Goal: Task Accomplishment & Management: Complete application form

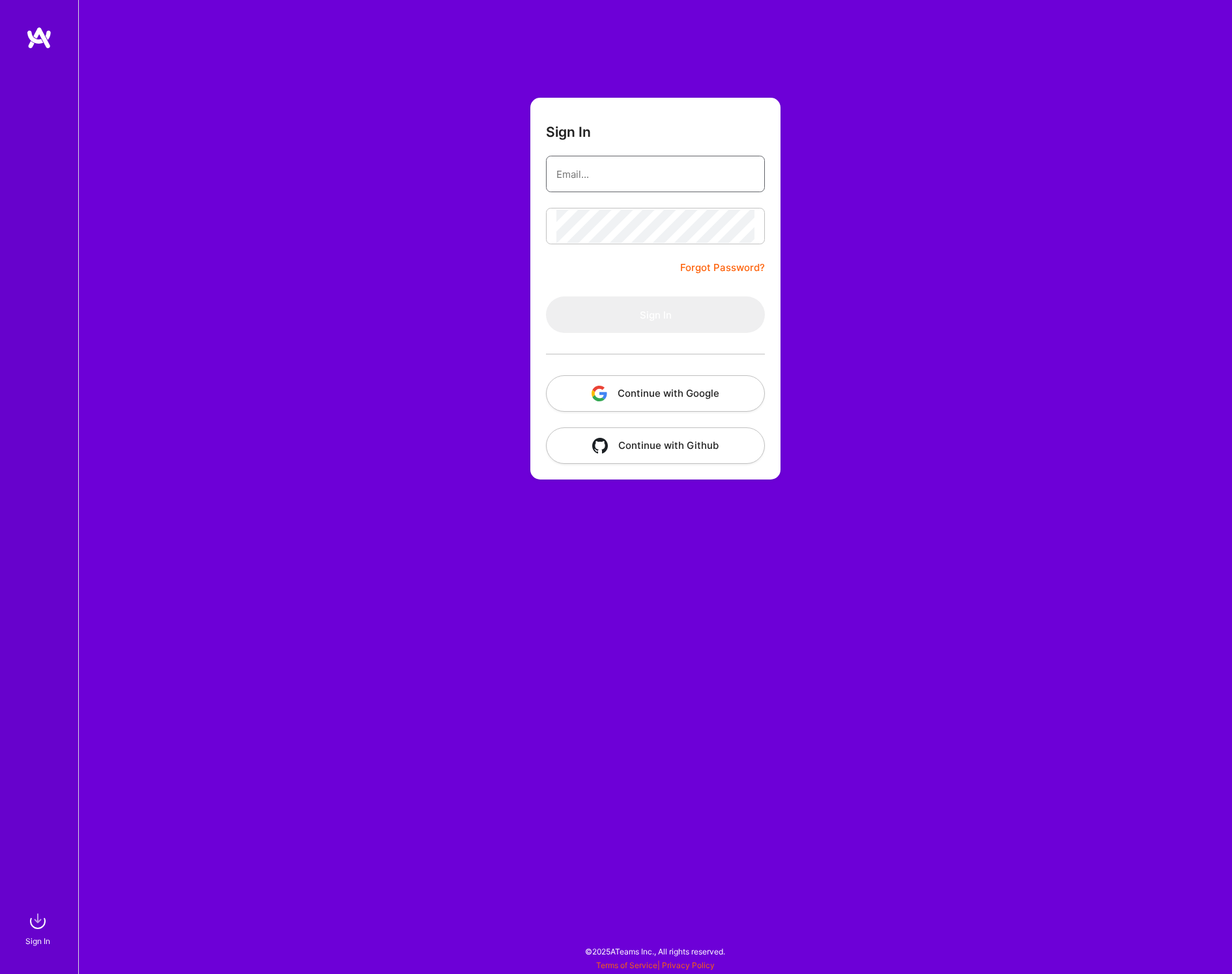
type input "[EMAIL_ADDRESS][DOMAIN_NAME]"
click at [655, 327] on button "Sign In" at bounding box center [655, 315] width 219 height 37
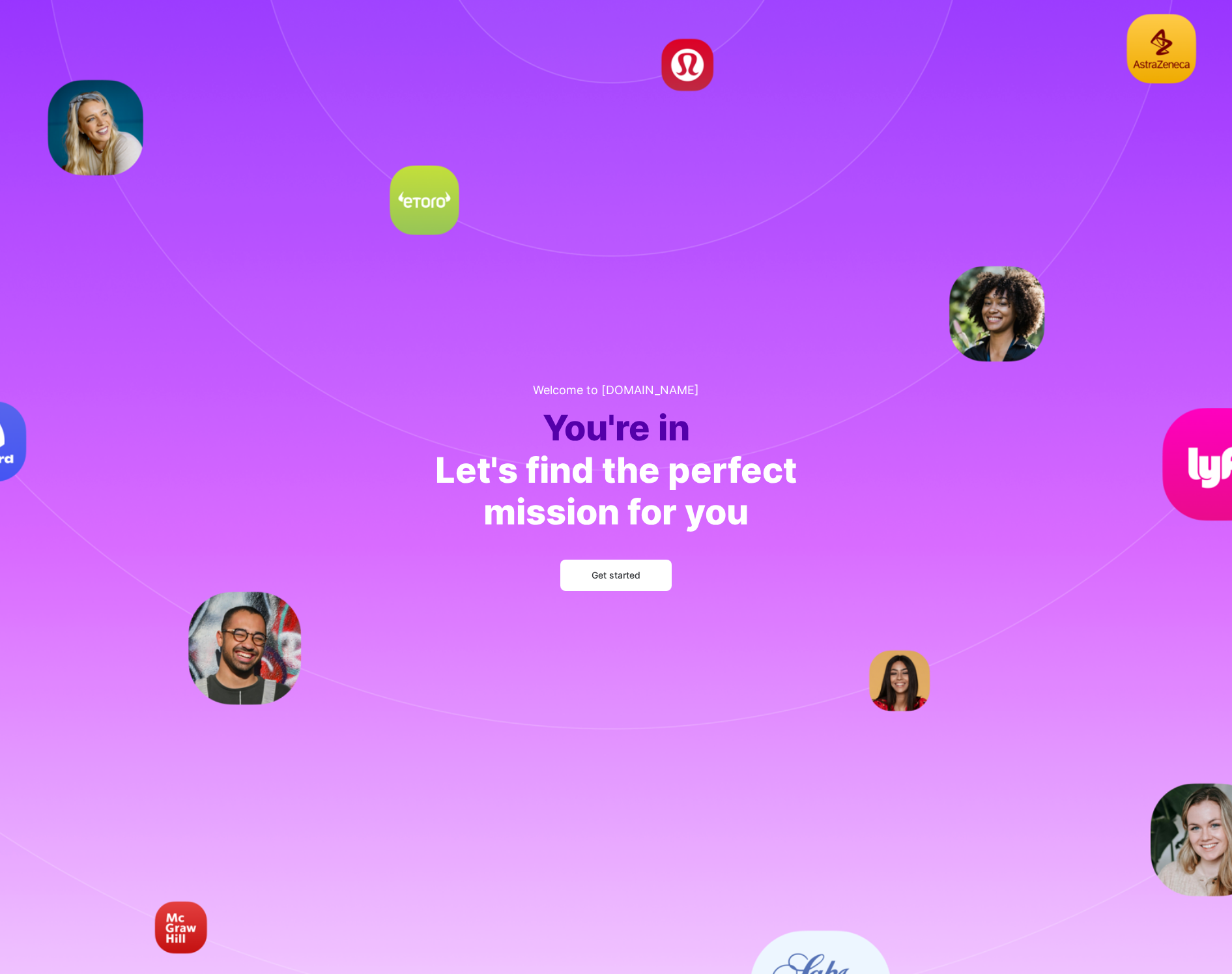
drag, startPoint x: 638, startPoint y: 596, endPoint x: 632, endPoint y: 584, distance: 13.4
click at [638, 596] on div "Welcome to [DOMAIN_NAME] You're in Let's find the perfect mission for you Get s…" at bounding box center [616, 487] width 404 height 250
click at [628, 565] on button "Get started" at bounding box center [616, 574] width 111 height 32
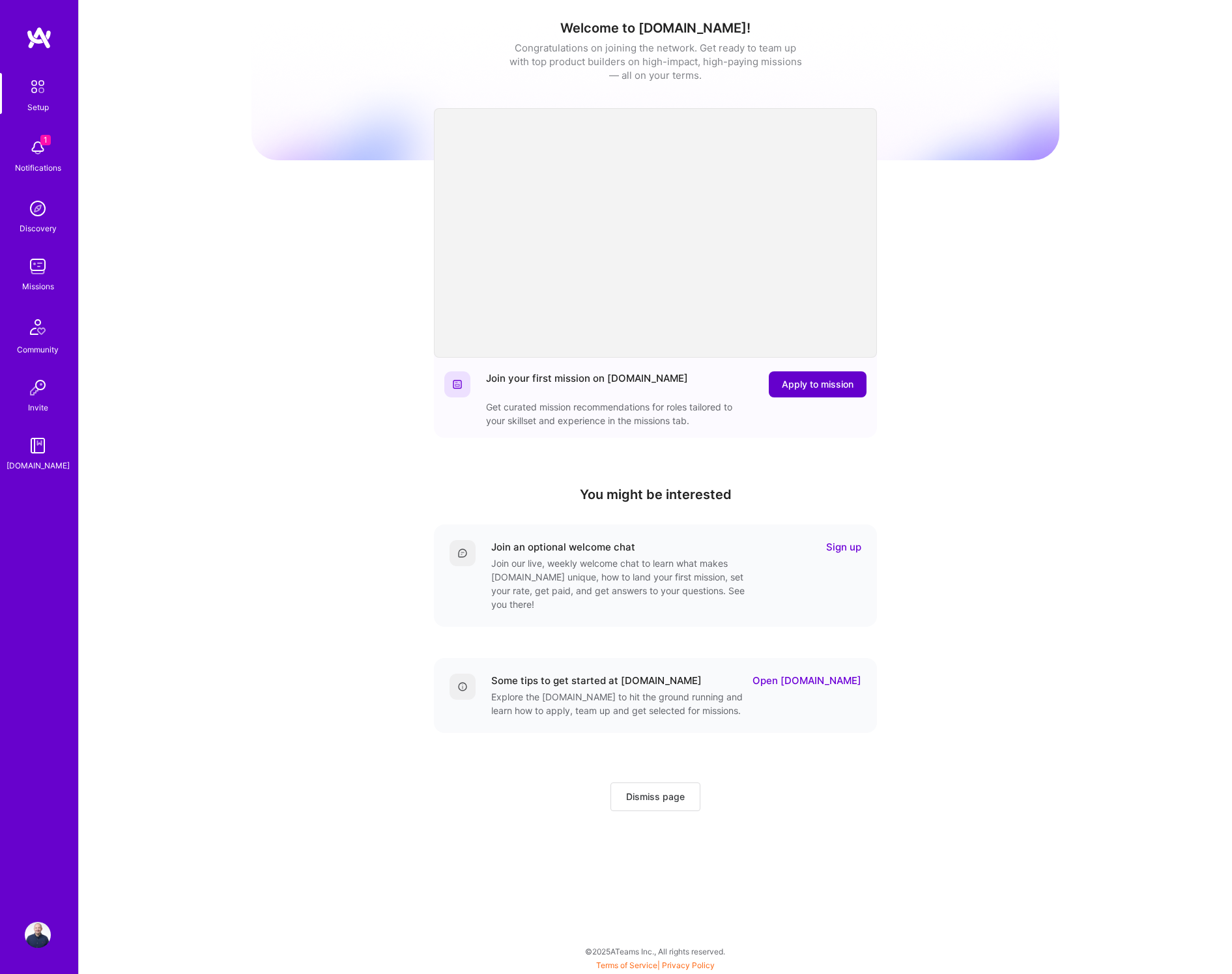
click at [832, 381] on span "Apply to mission" at bounding box center [818, 384] width 72 height 13
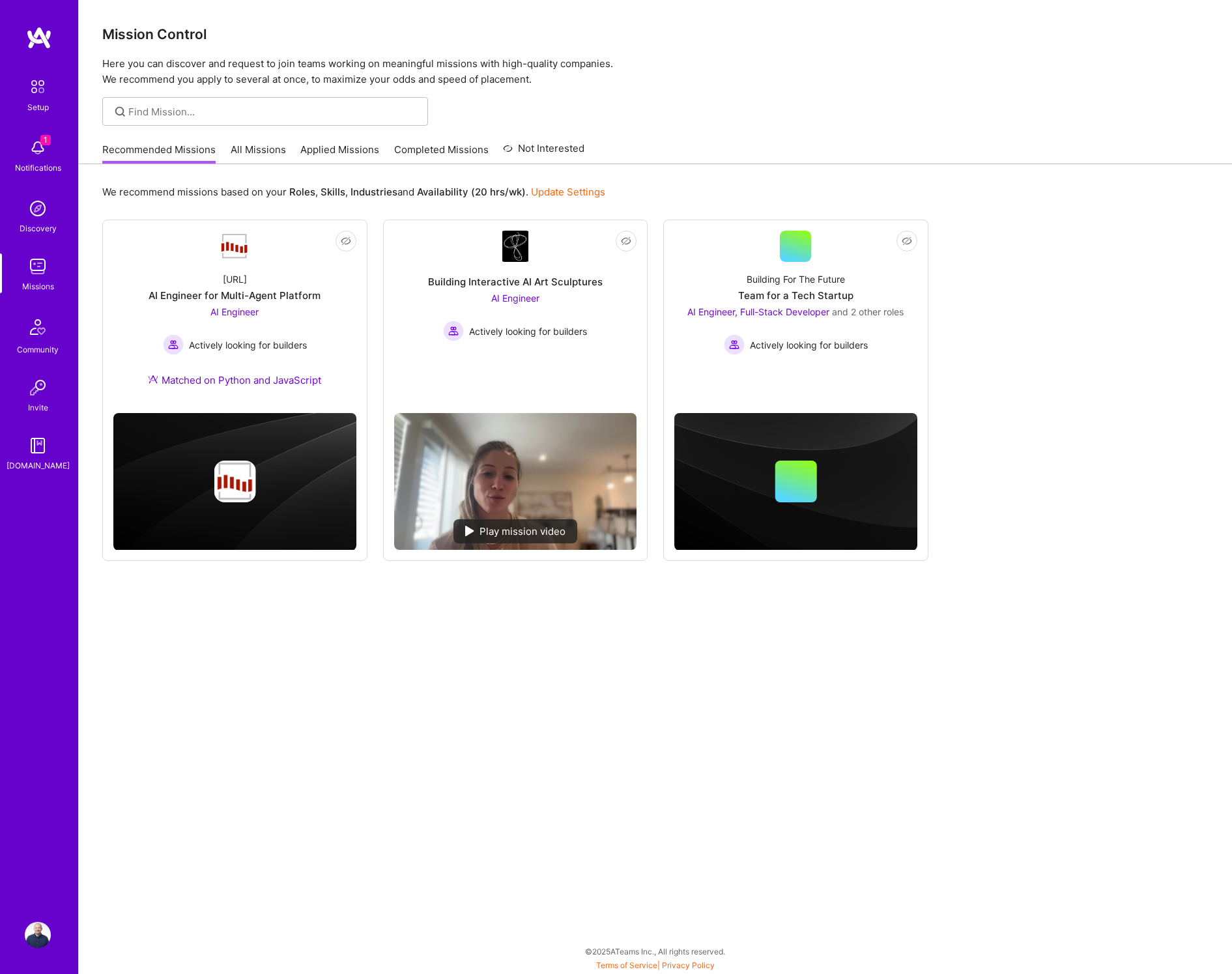
click at [574, 189] on link "Update Settings" at bounding box center [568, 191] width 74 height 12
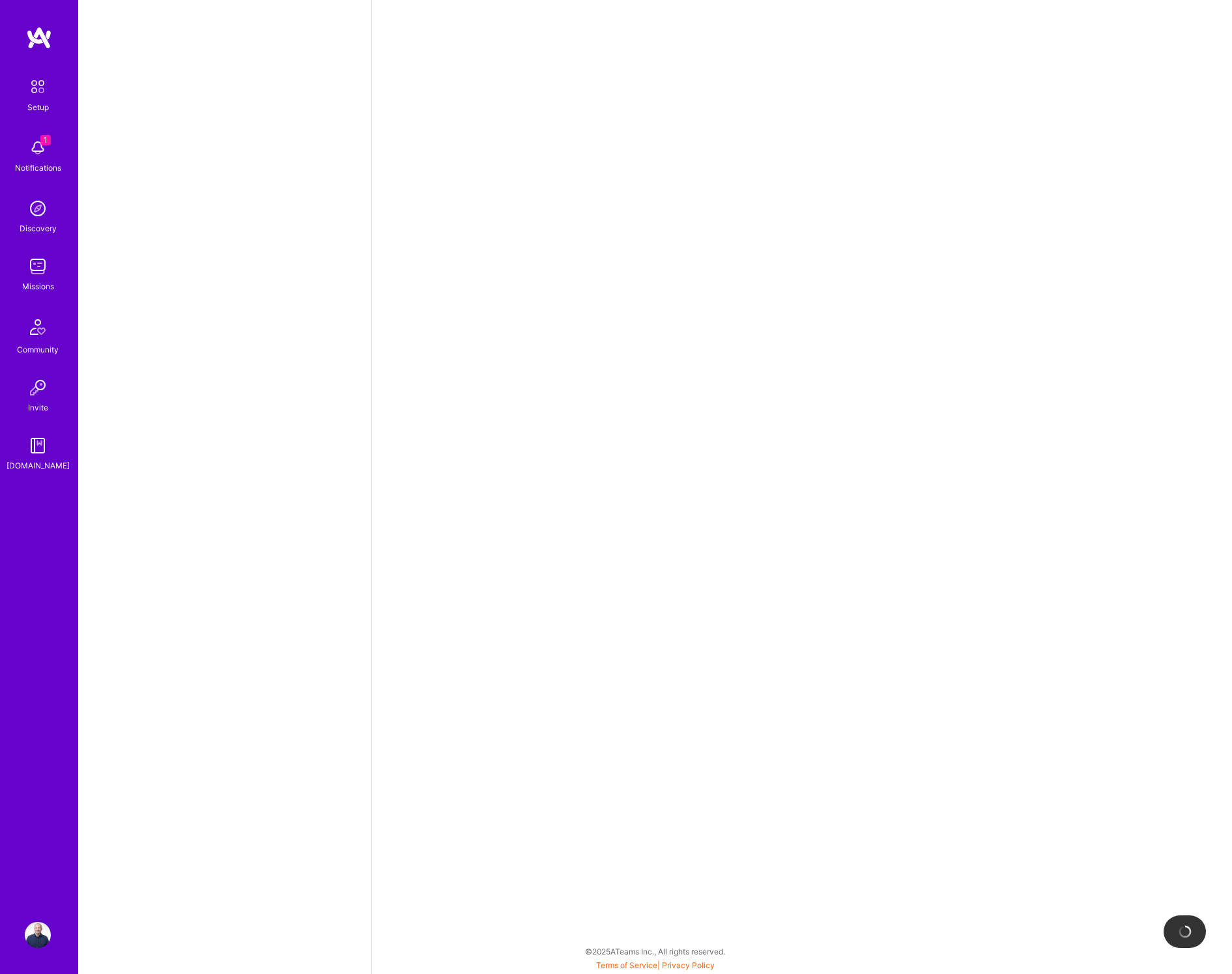
select select "US"
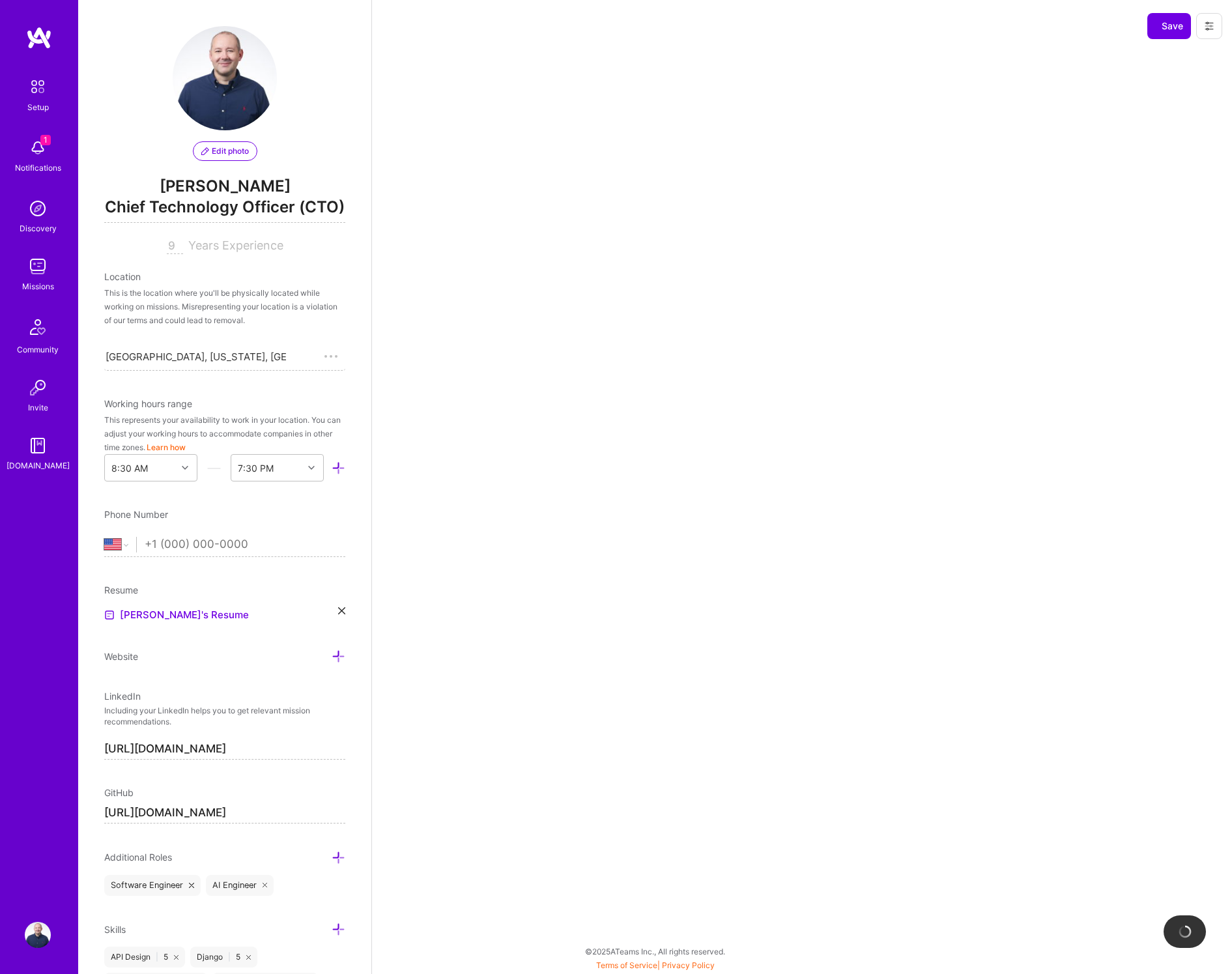
select select "Right Now"
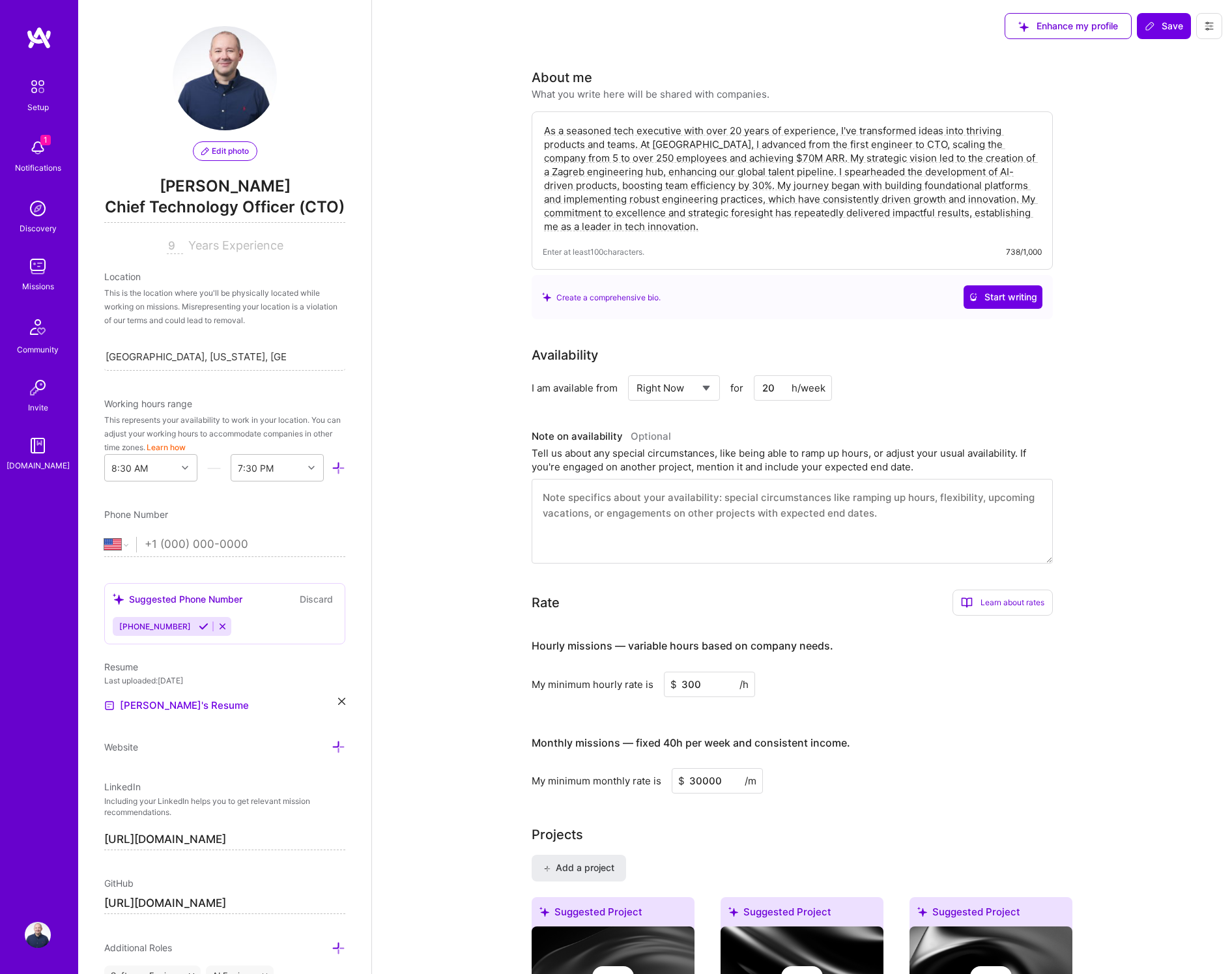
click at [36, 82] on img at bounding box center [37, 86] width 27 height 27
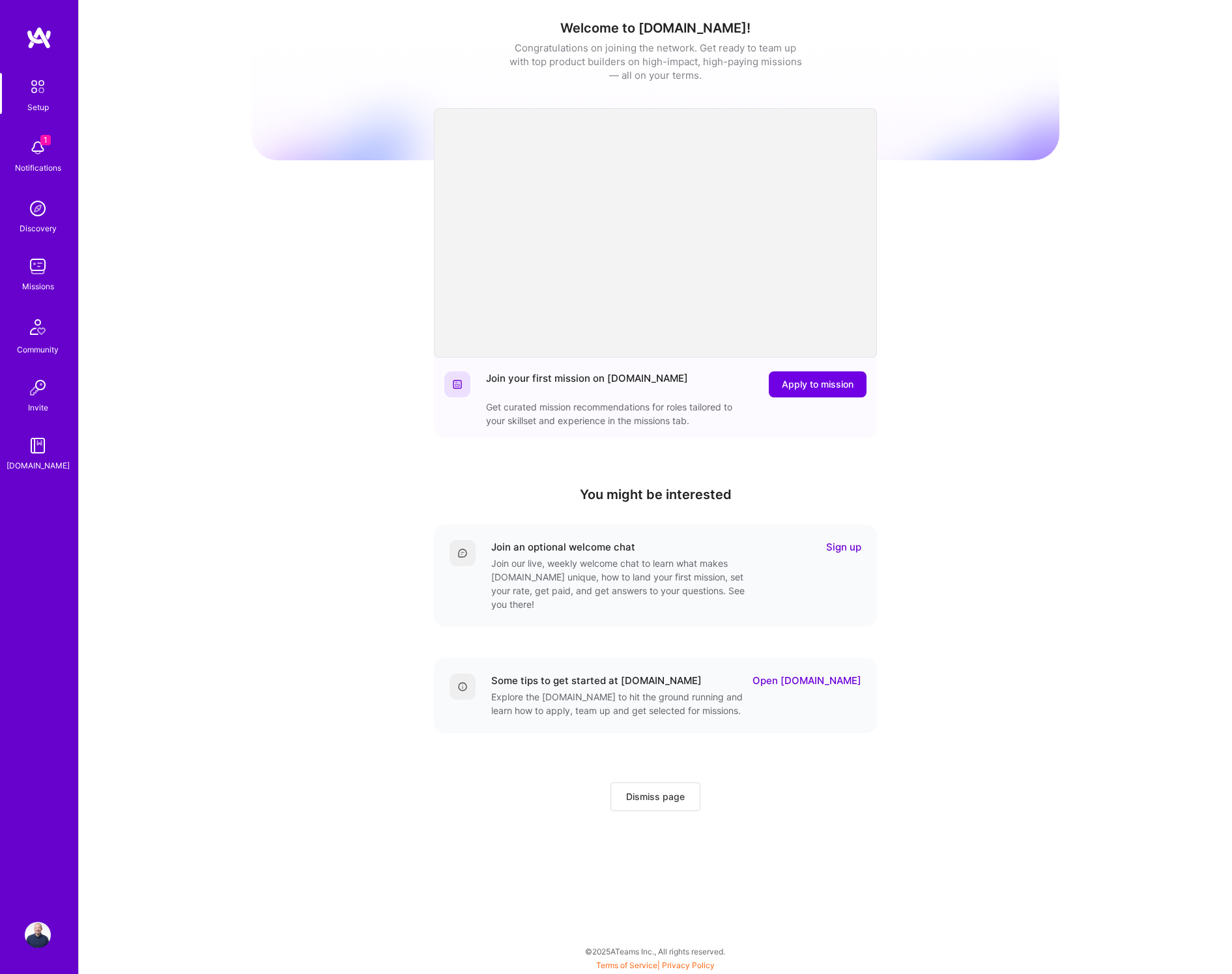
click at [37, 32] on img at bounding box center [38, 37] width 26 height 23
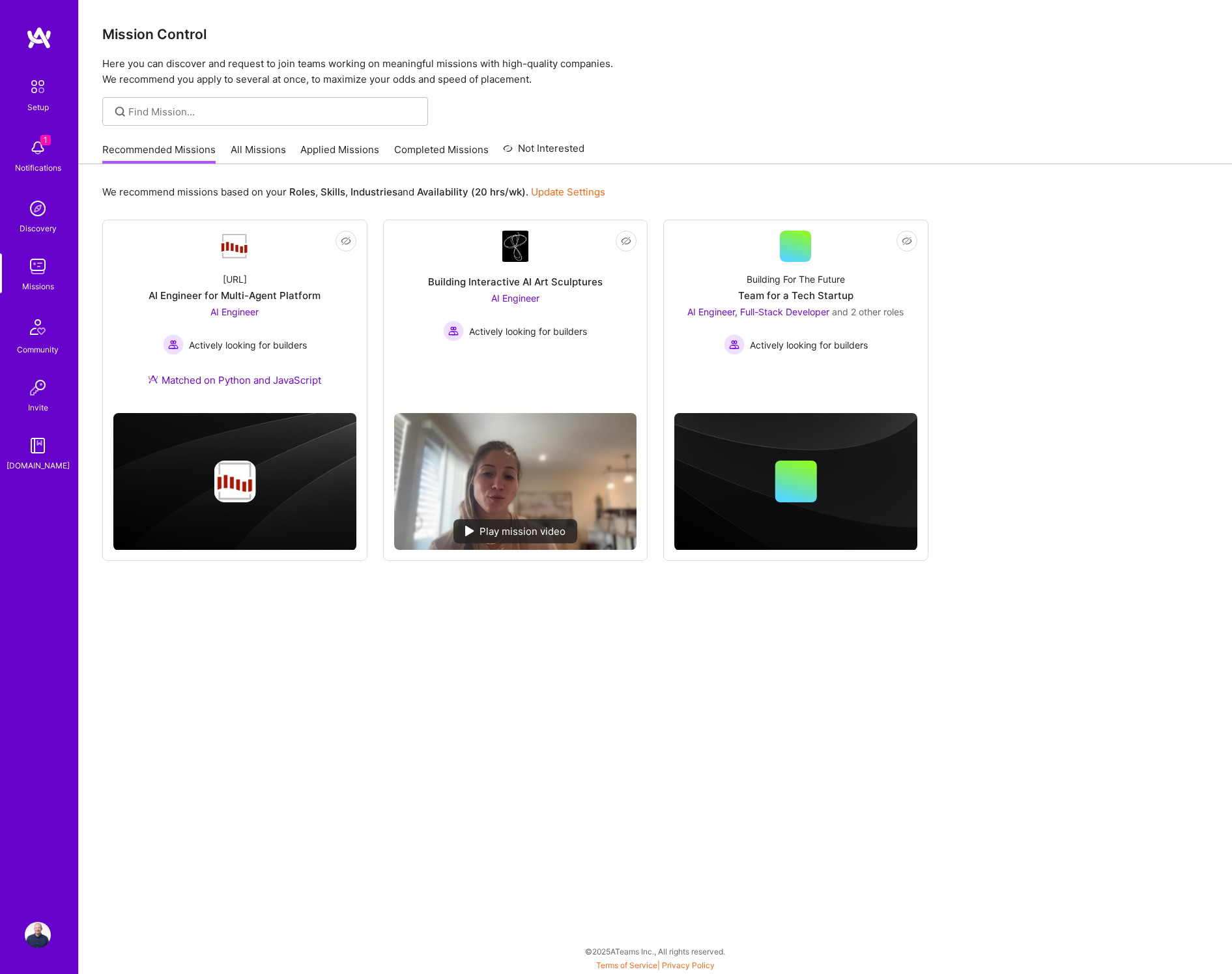
click at [37, 141] on img at bounding box center [37, 147] width 26 height 26
click at [41, 267] on img at bounding box center [37, 266] width 26 height 26
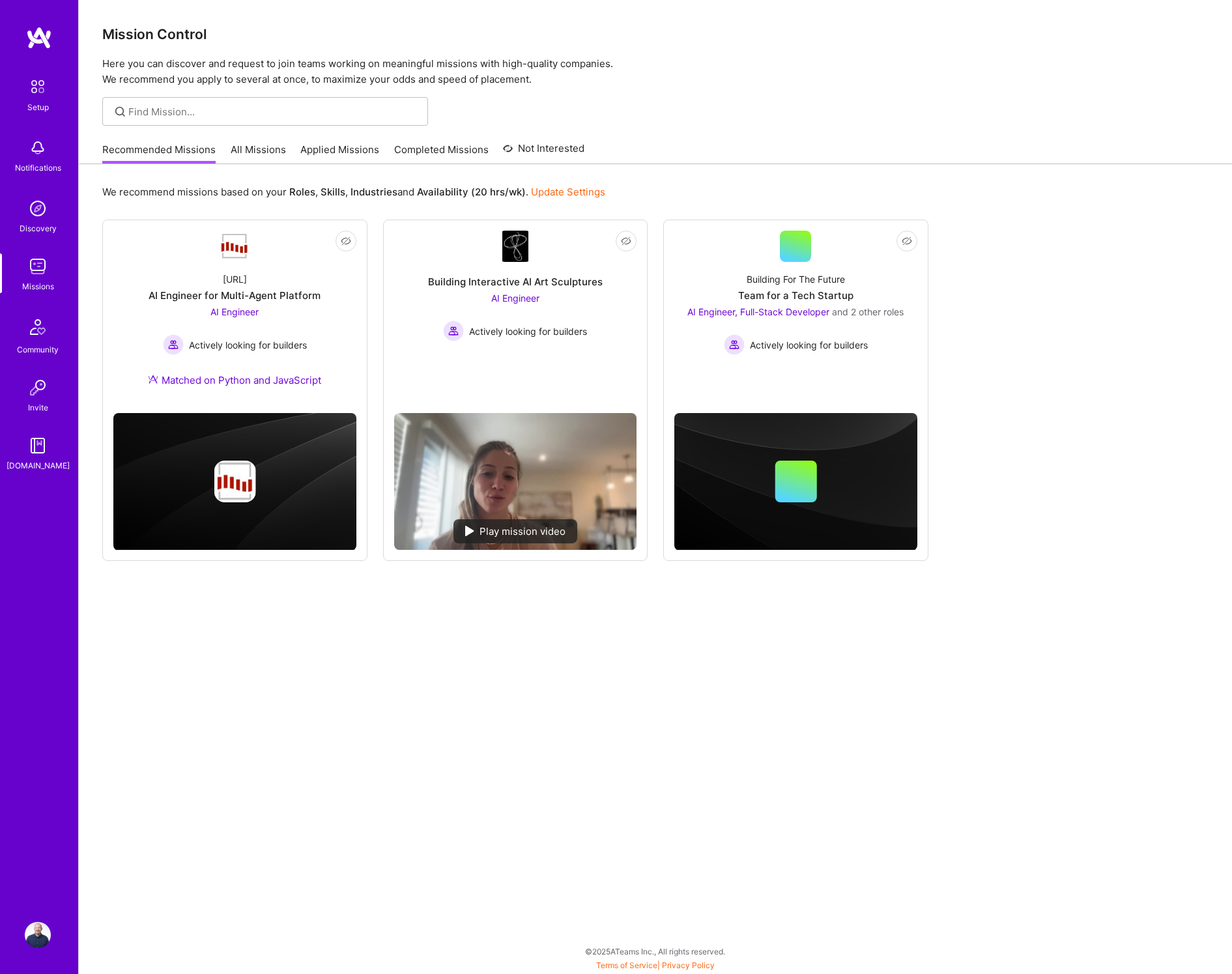
click at [254, 146] on link "All Missions" at bounding box center [259, 153] width 56 height 21
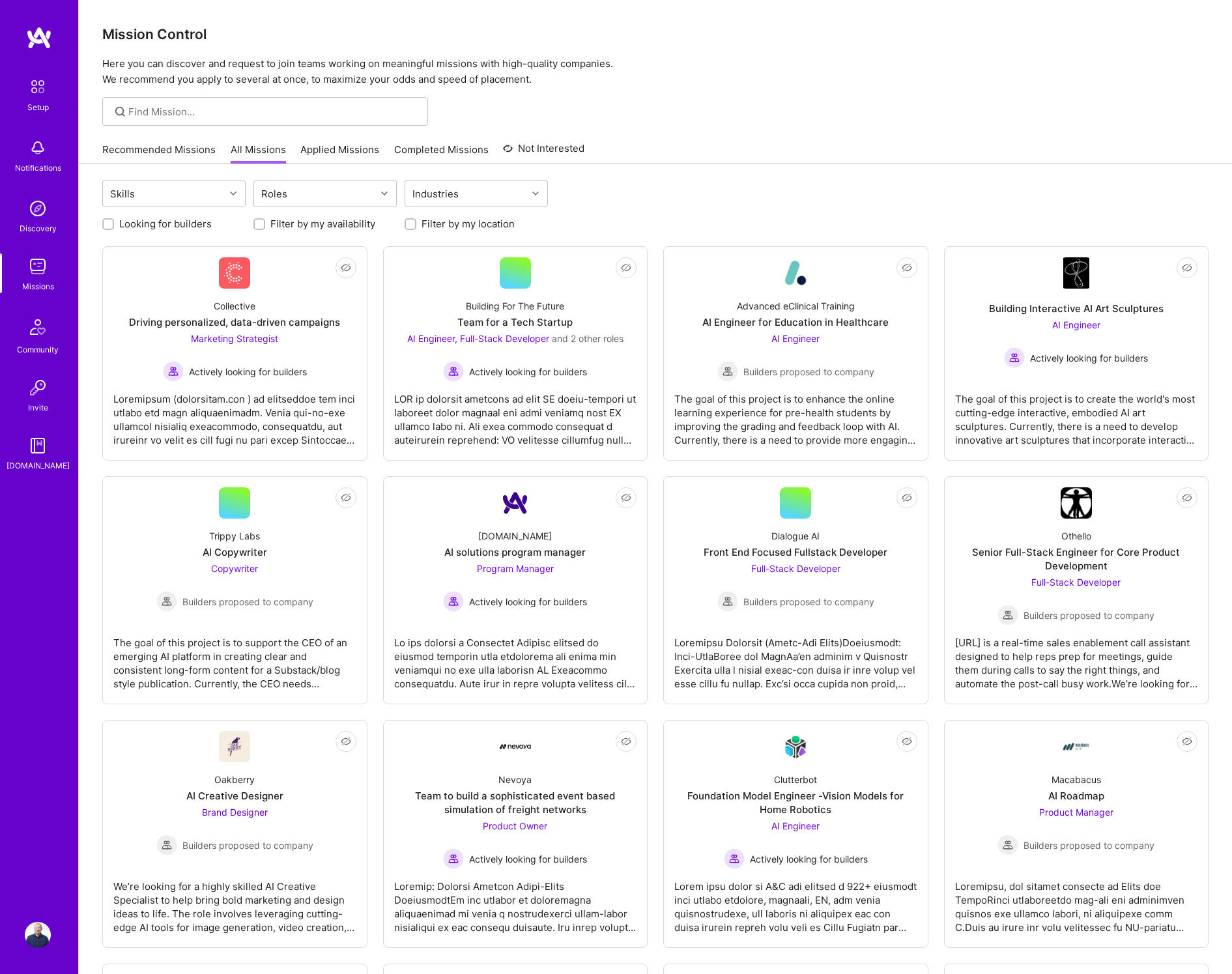
click at [172, 149] on link "Recommended Missions" at bounding box center [159, 153] width 113 height 21
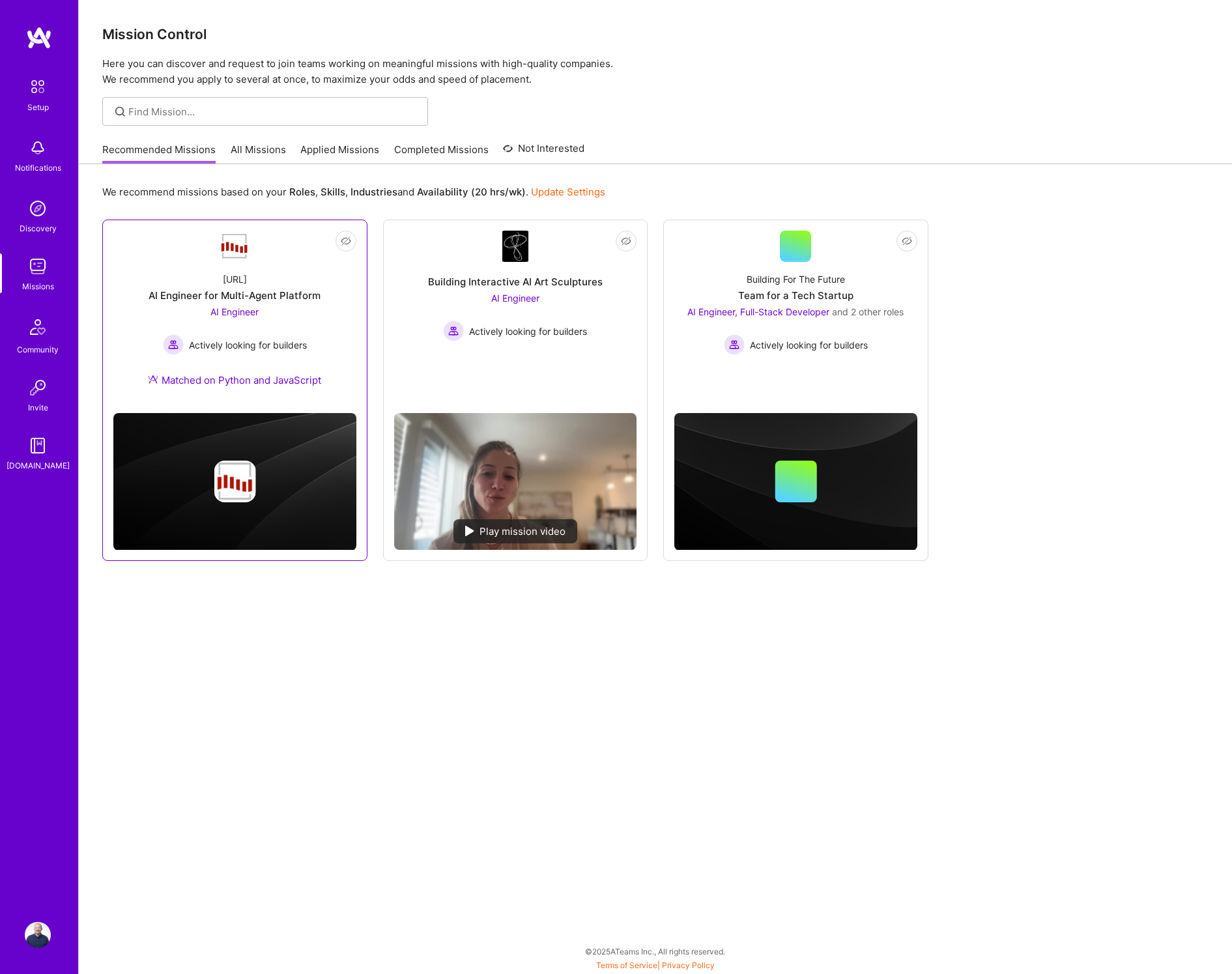
click at [271, 301] on div "AI Engineer for Multi-Agent Platform" at bounding box center [234, 295] width 172 height 13
click at [513, 256] on img at bounding box center [515, 246] width 26 height 32
click at [801, 264] on div "Building For The Future Team for a Tech Startup AI Engineer, Full-Stack Develop…" at bounding box center [796, 308] width 243 height 93
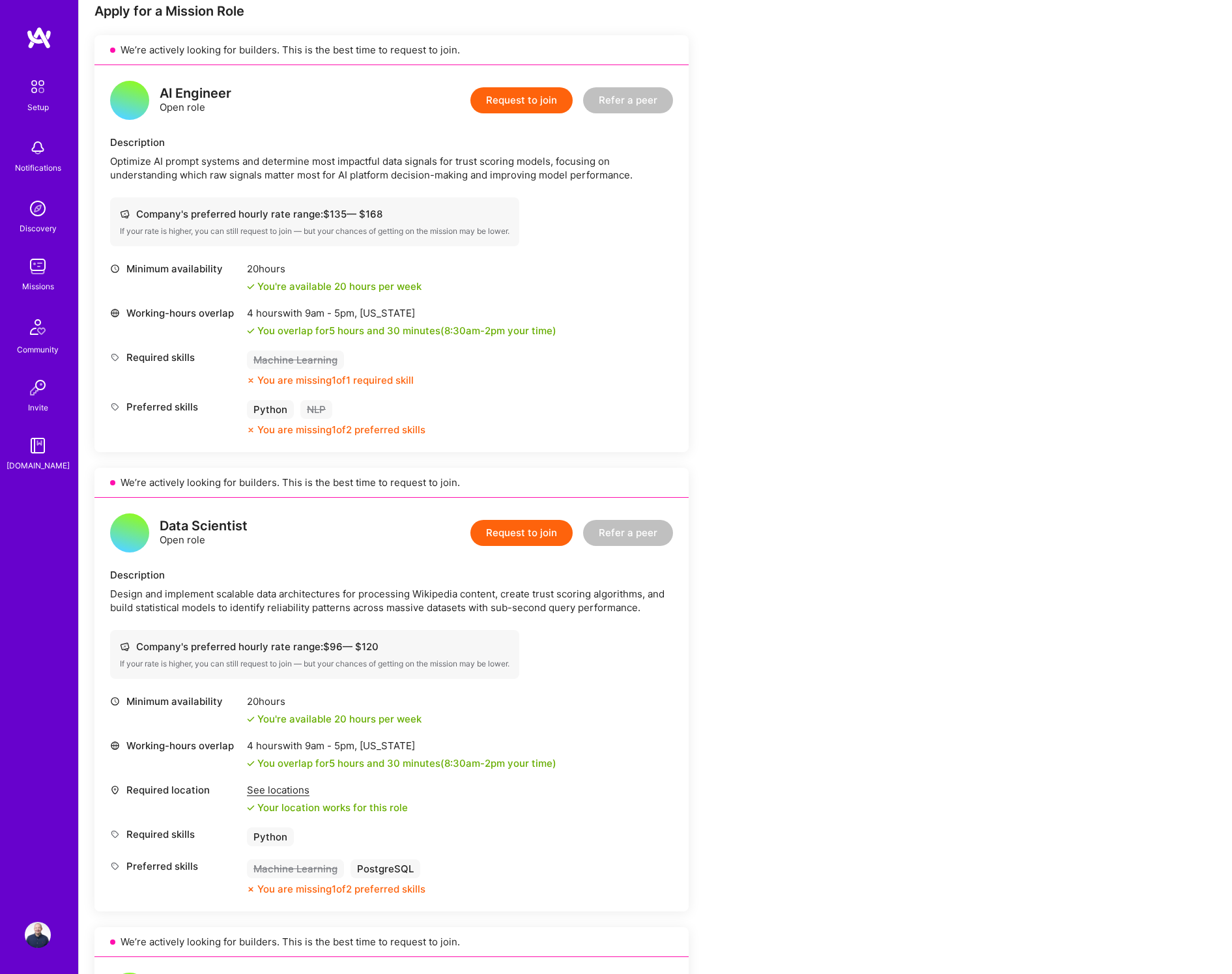
scroll to position [277, 0]
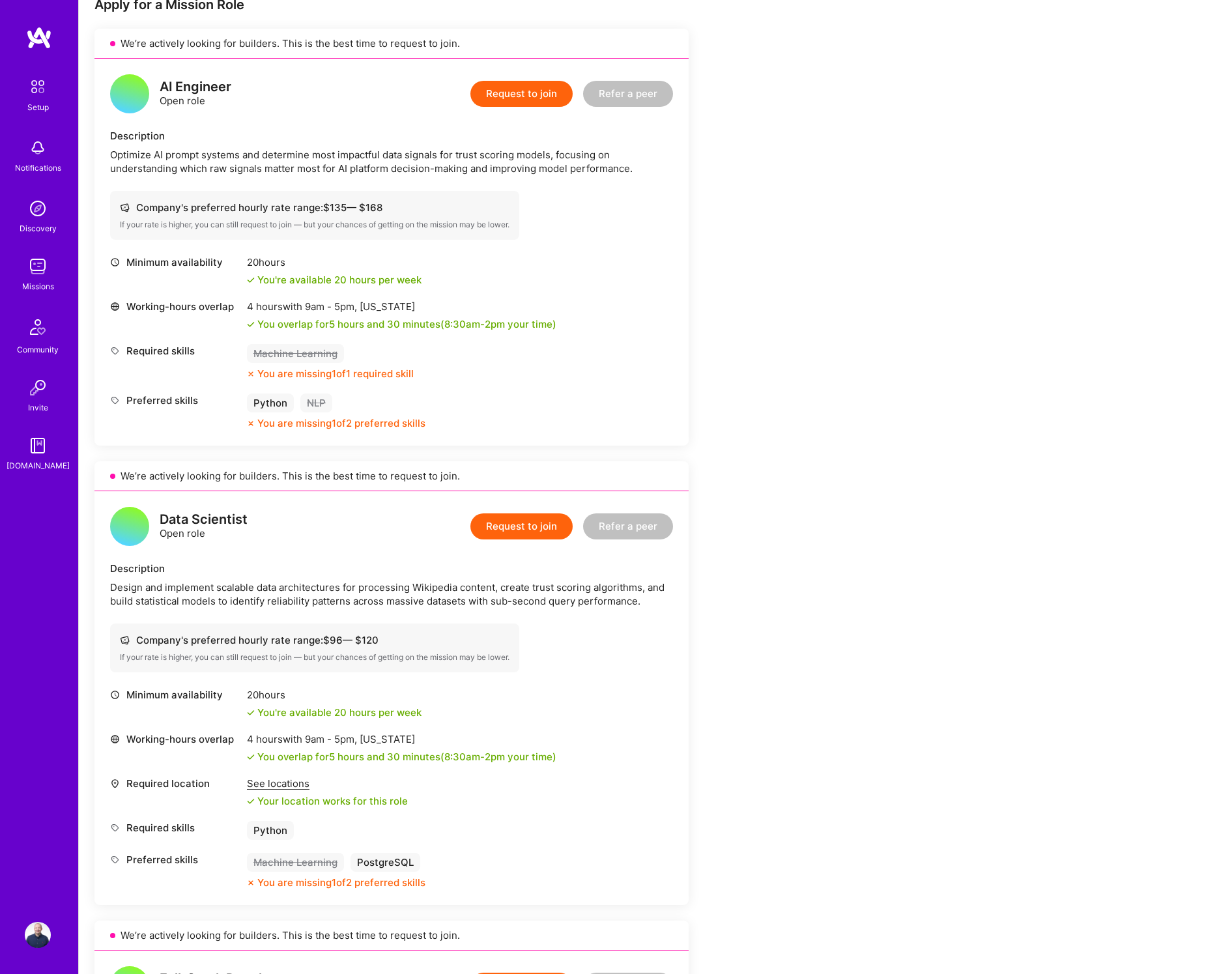
click at [351, 162] on div "Optimize AI prompt systems and determine most impactful data signals for trust …" at bounding box center [392, 161] width 563 height 27
click at [306, 234] on div "Company's preferred hourly rate range: $ 135 — $ 168 If your rate is higher, yo…" at bounding box center [315, 215] width 409 height 49
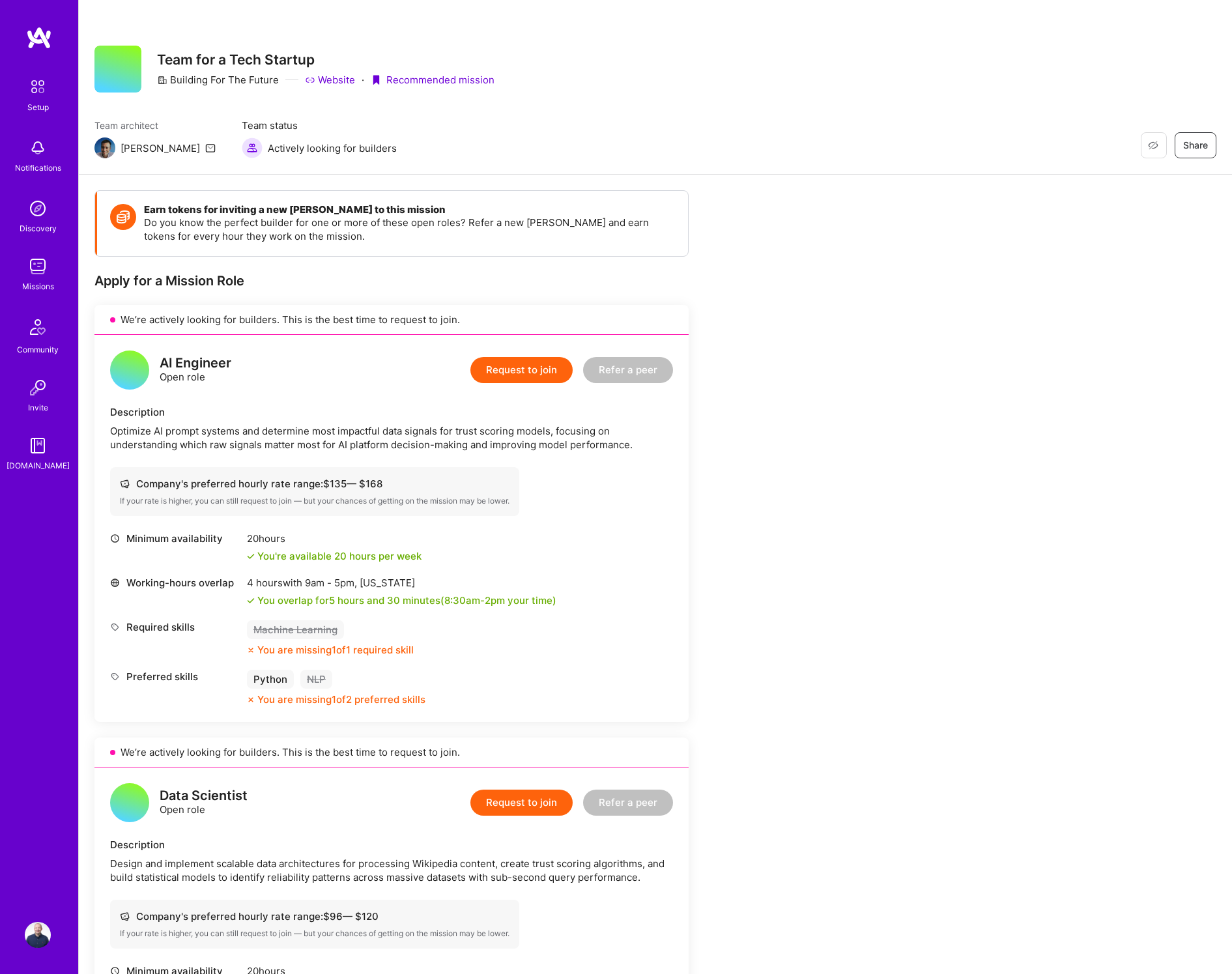
scroll to position [0, 0]
click at [34, 88] on img at bounding box center [37, 86] width 27 height 27
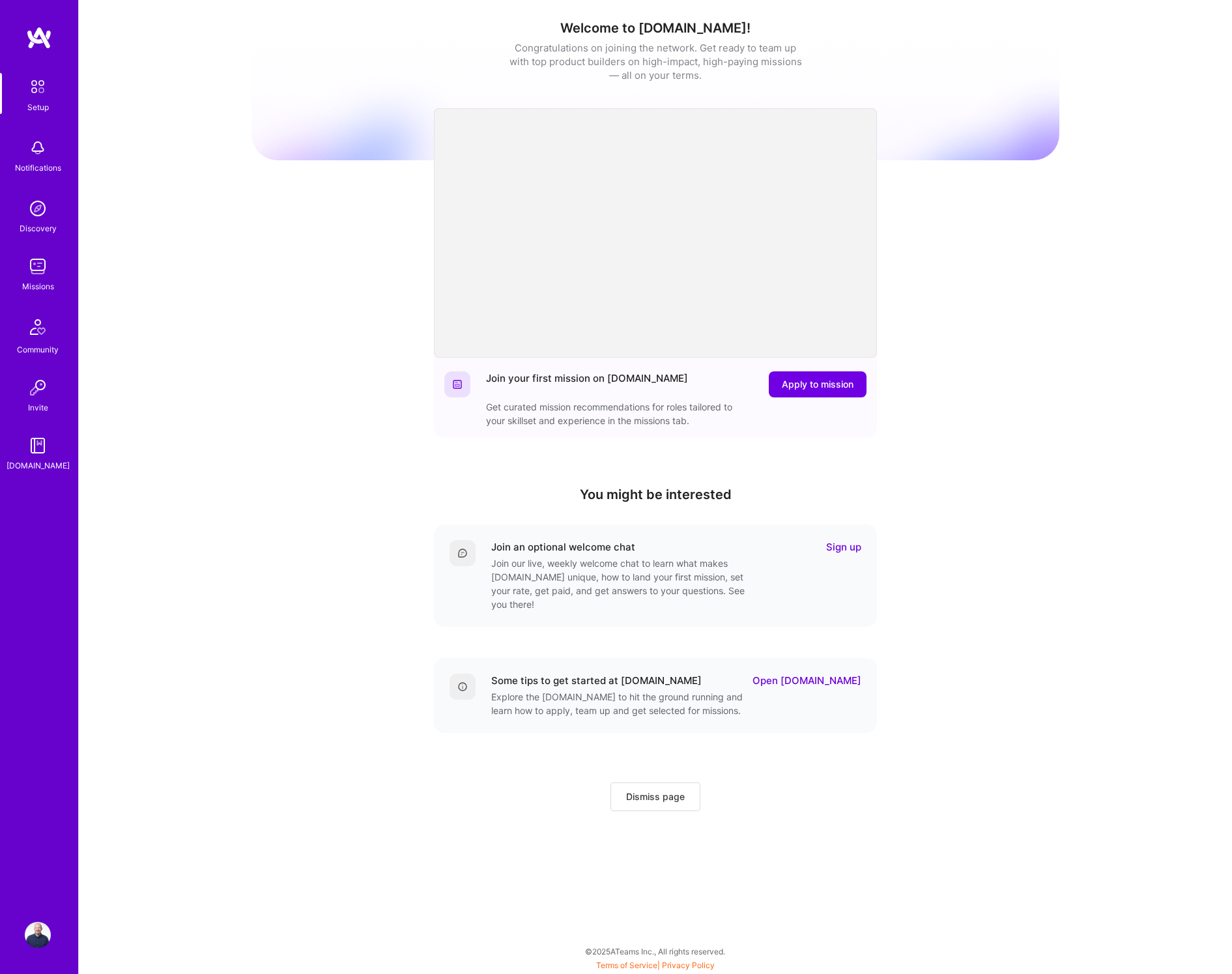
click at [32, 263] on img at bounding box center [37, 266] width 26 height 26
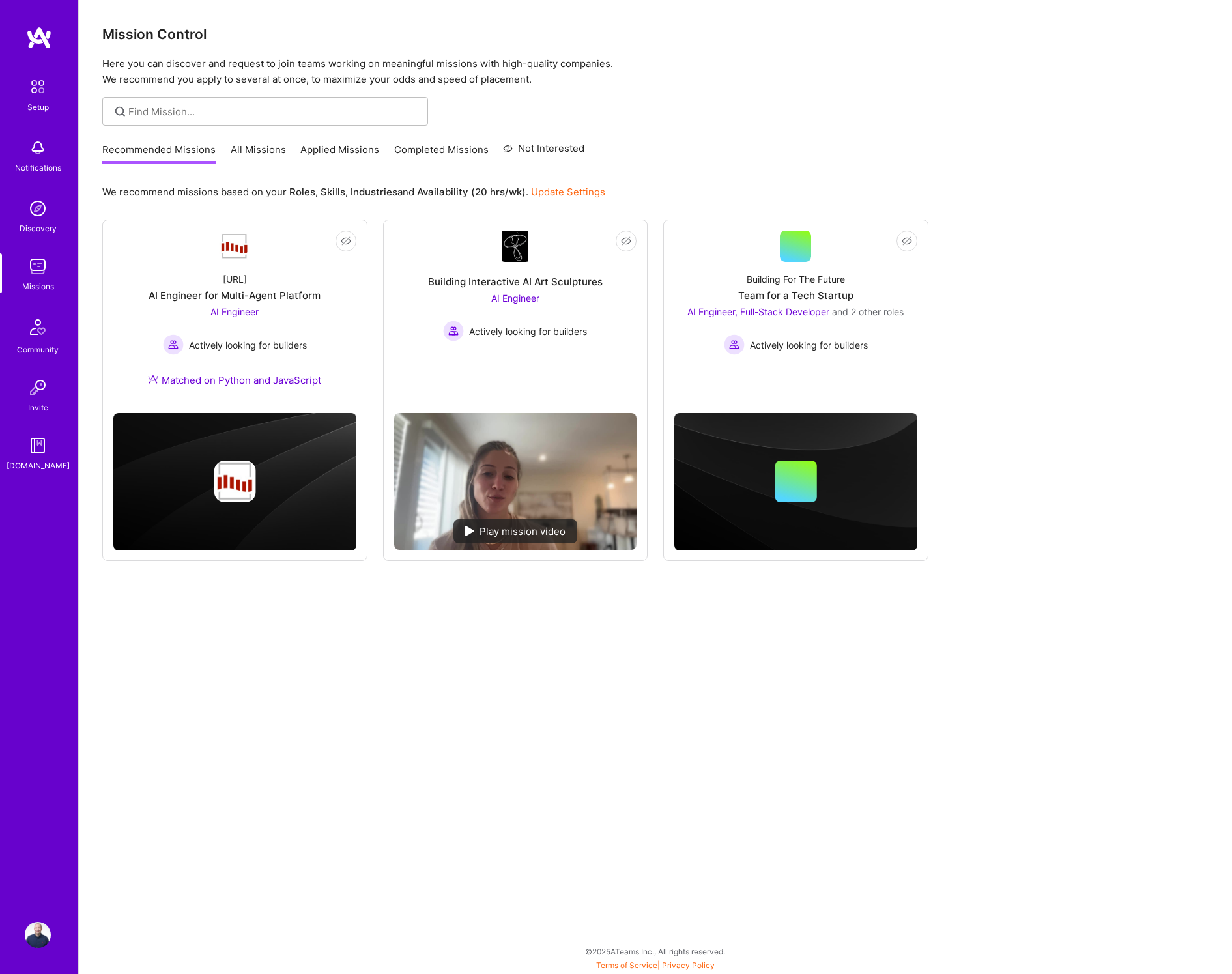
click at [257, 154] on link "All Missions" at bounding box center [259, 153] width 56 height 21
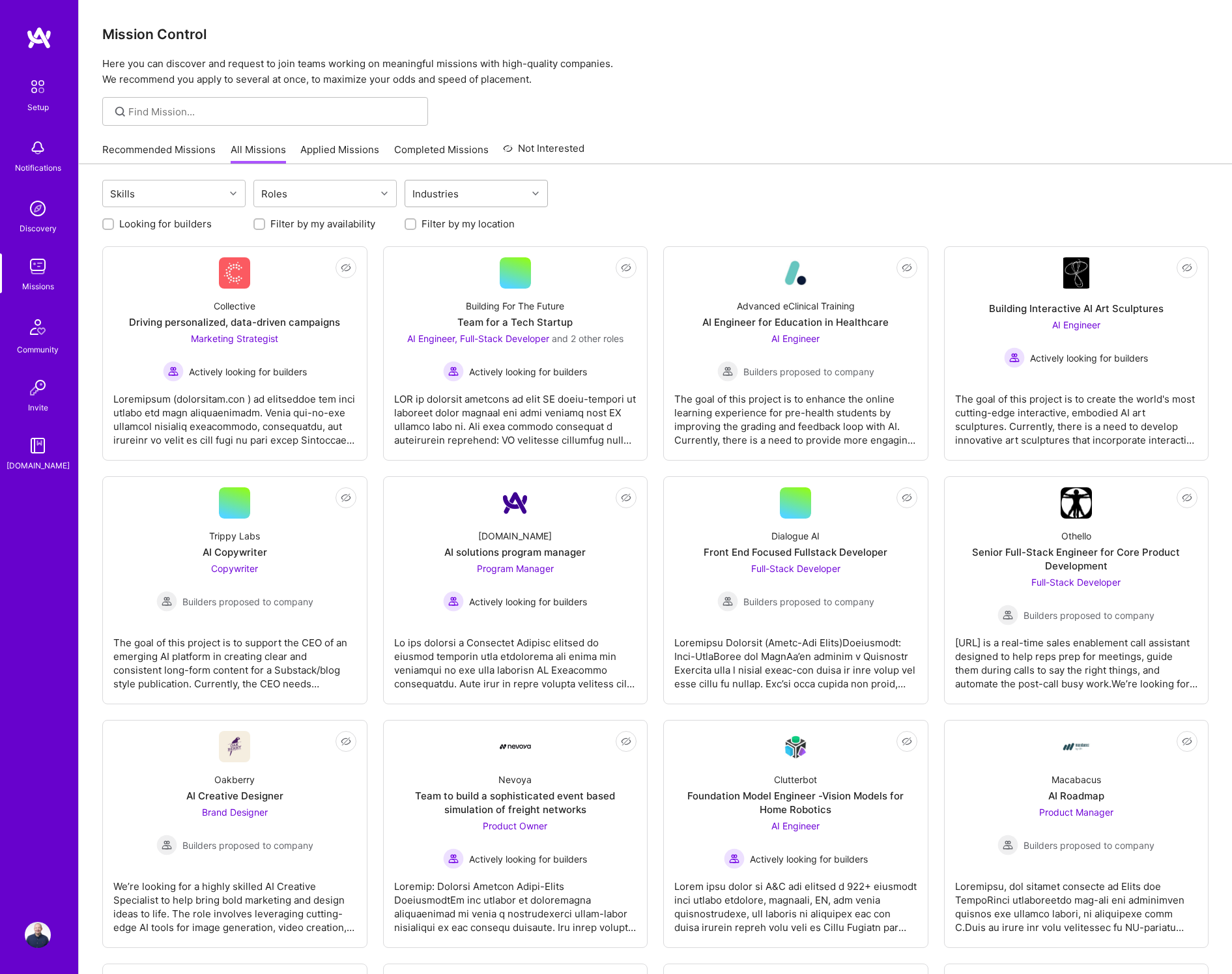
click at [503, 201] on div "Industries" at bounding box center [466, 193] width 122 height 26
drag, startPoint x: 493, startPoint y: 198, endPoint x: 379, endPoint y: 185, distance: 114.7
click at [489, 197] on div "Industries" at bounding box center [466, 193] width 122 height 26
click at [332, 188] on div "Roles" at bounding box center [314, 193] width 122 height 26
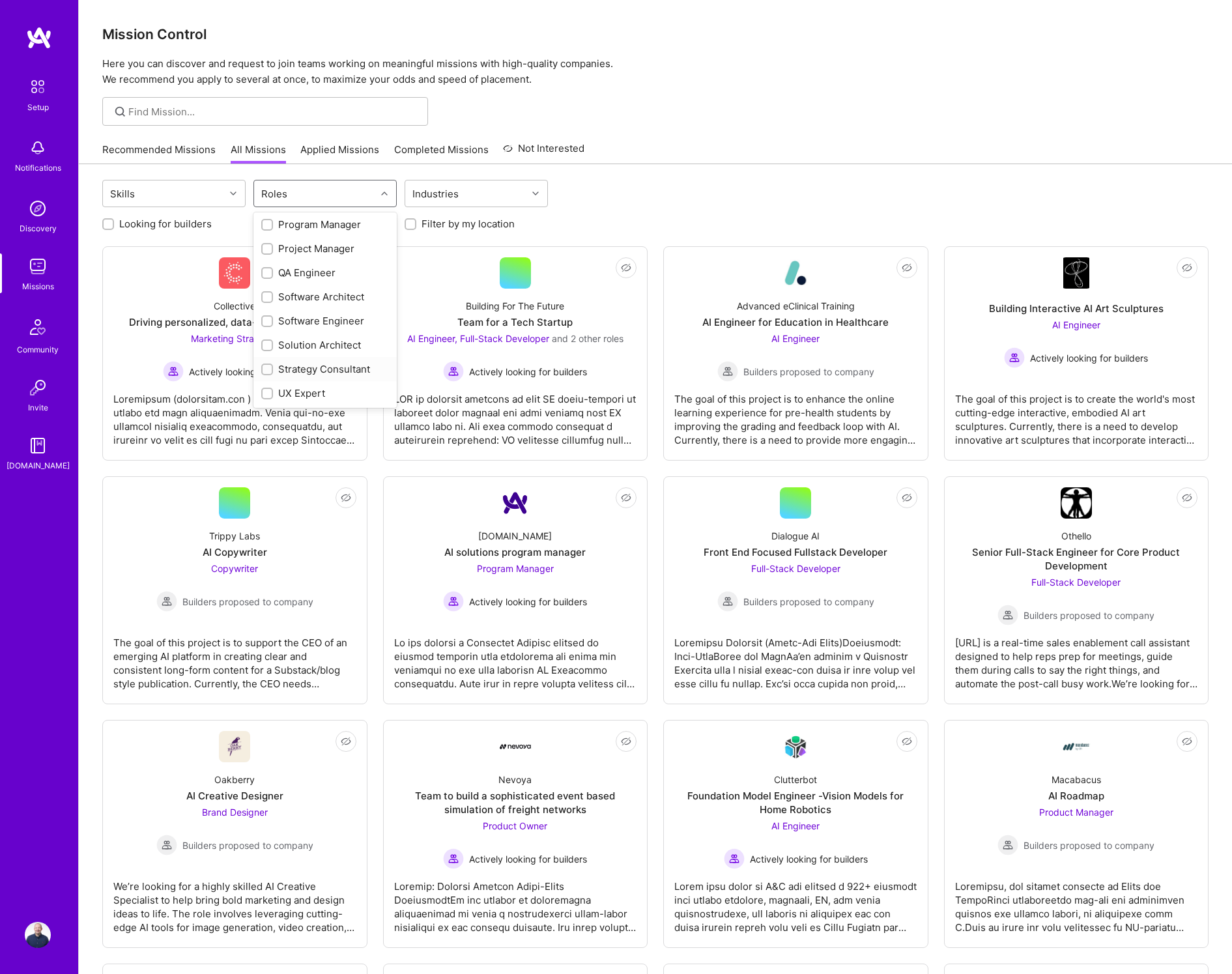
click at [317, 365] on div "Strategy Consultant" at bounding box center [325, 369] width 128 height 13
checkbox input "true"
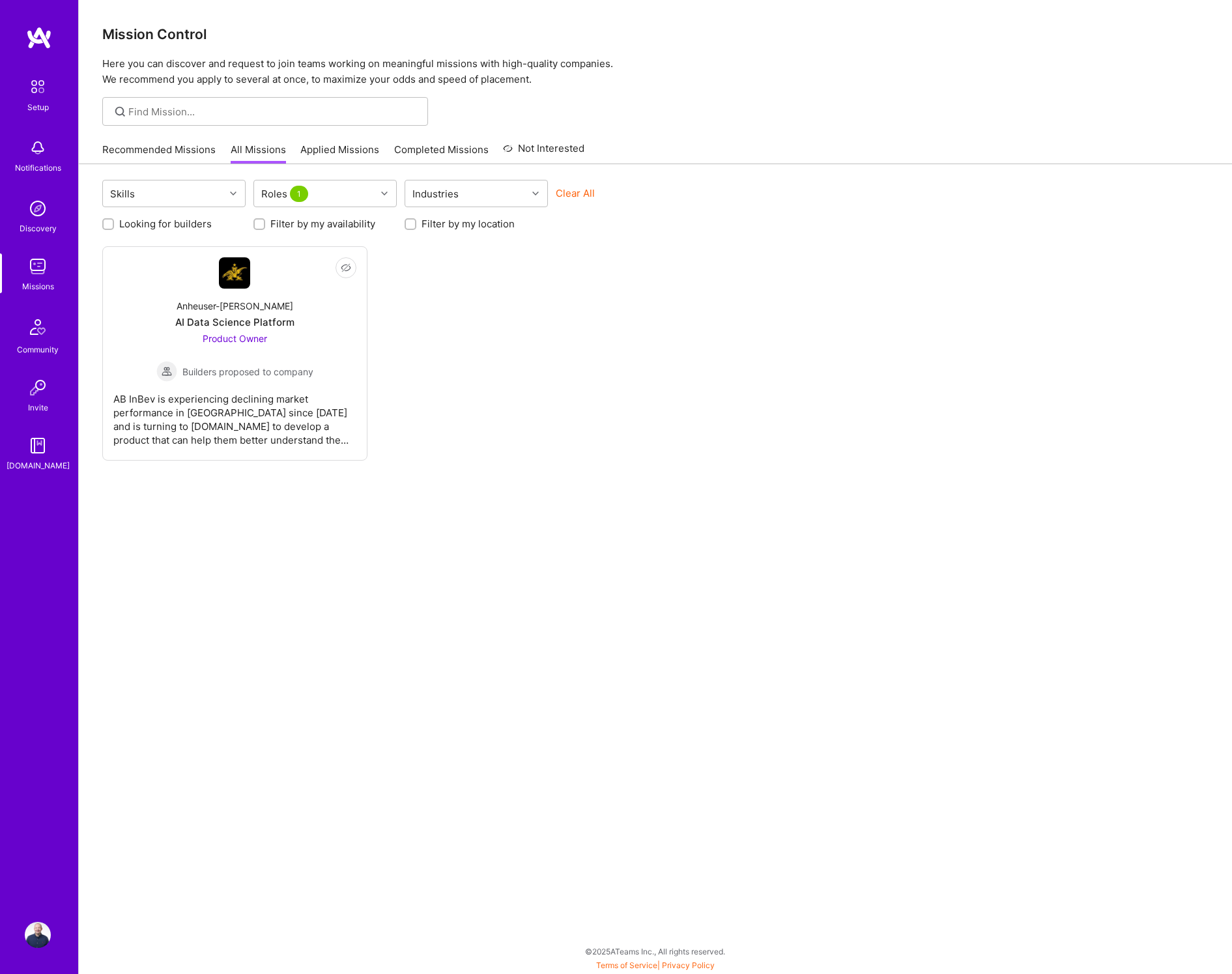
drag, startPoint x: 629, startPoint y: 351, endPoint x: 552, endPoint y: 347, distance: 77.1
click at [627, 351] on div "Not Interested Anheuser-[PERSON_NAME] Data Science Platform Product Owner Build…" at bounding box center [654, 353] width 1106 height 214
click at [282, 322] on div "AI Data Science Platform" at bounding box center [234, 322] width 119 height 13
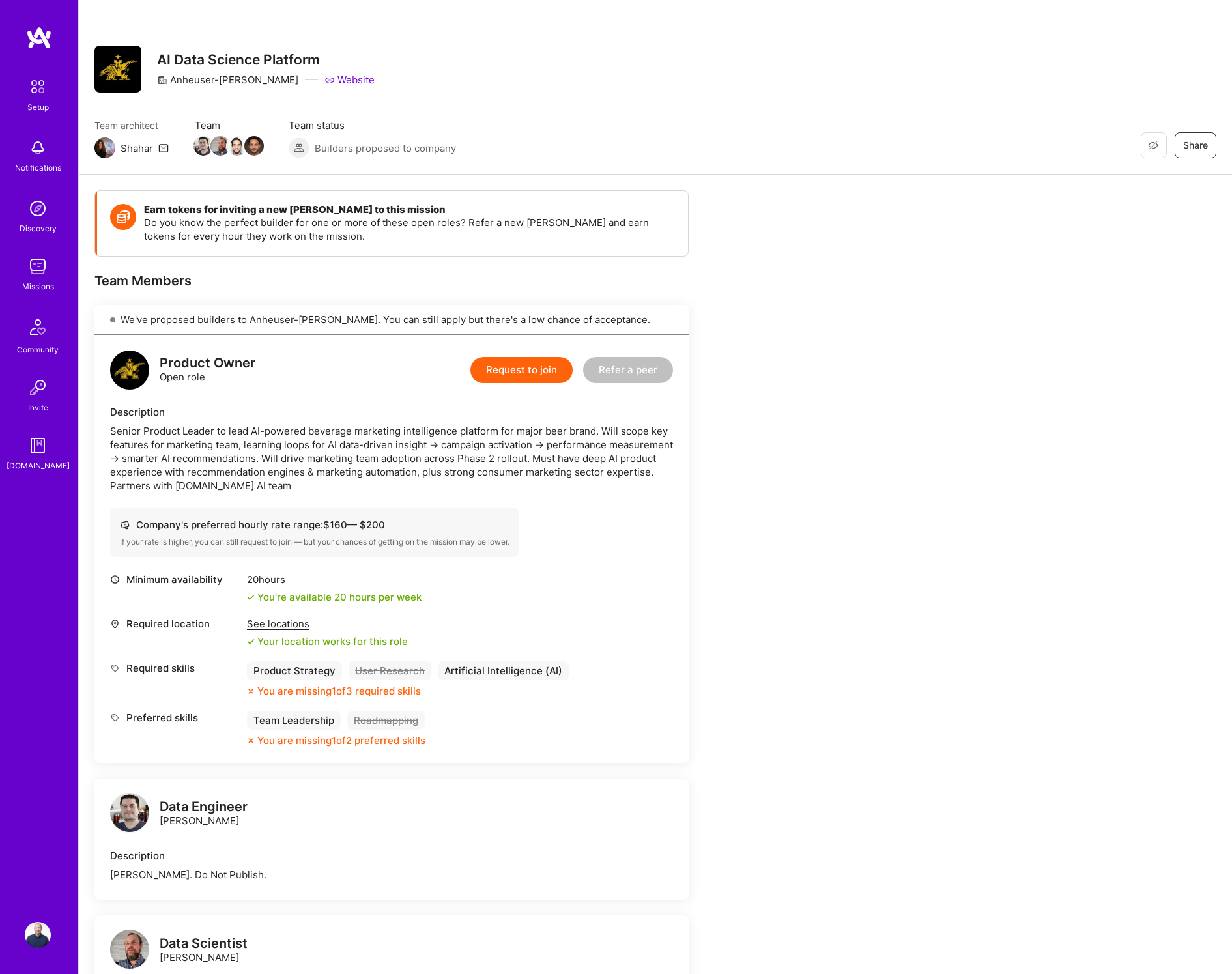
click at [193, 444] on div "Senior Product Leader to lead AI-powered beverage marketing intelligence platfo…" at bounding box center [392, 457] width 563 height 68
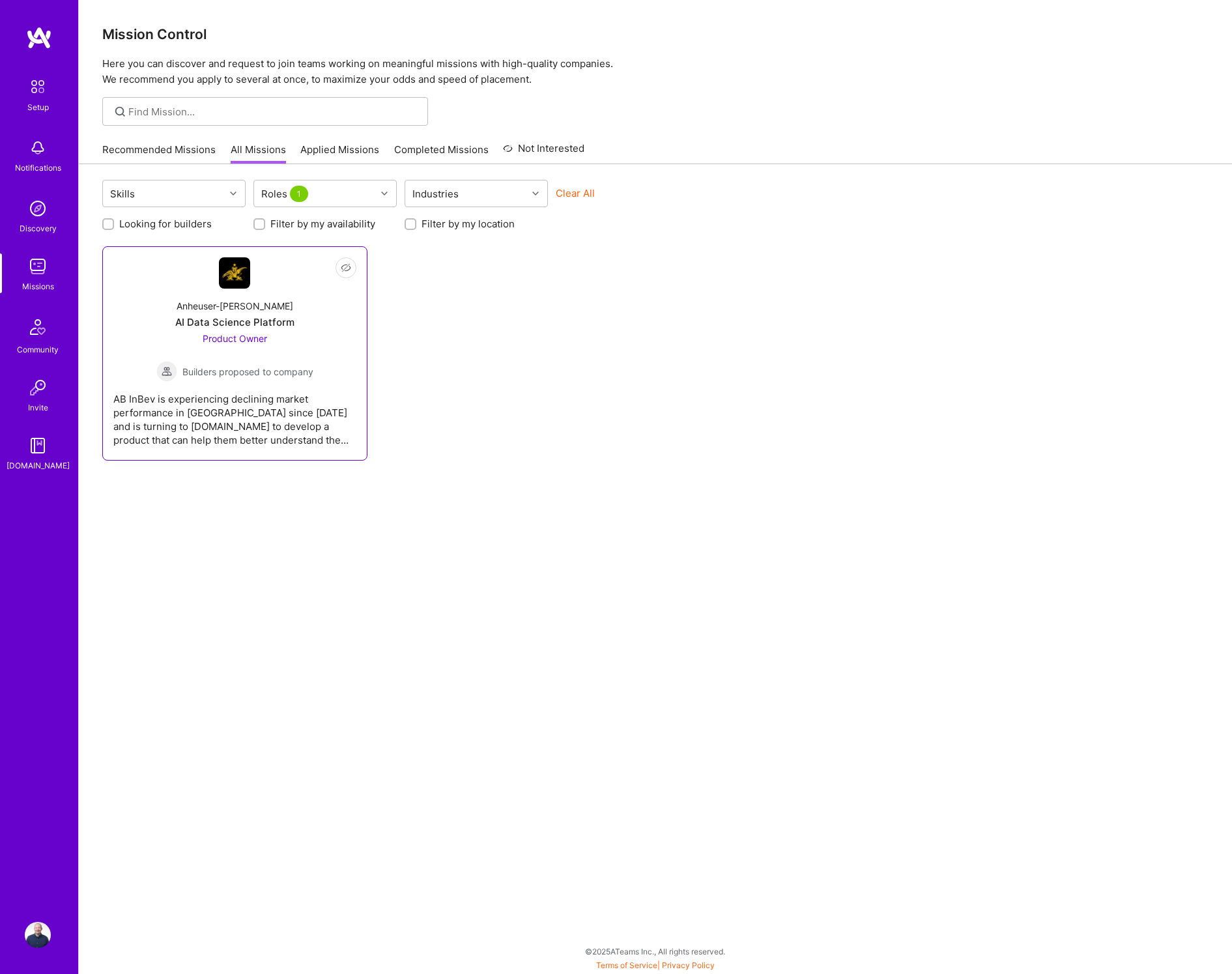
click at [268, 304] on div "Anheuser-[PERSON_NAME]" at bounding box center [234, 305] width 116 height 13
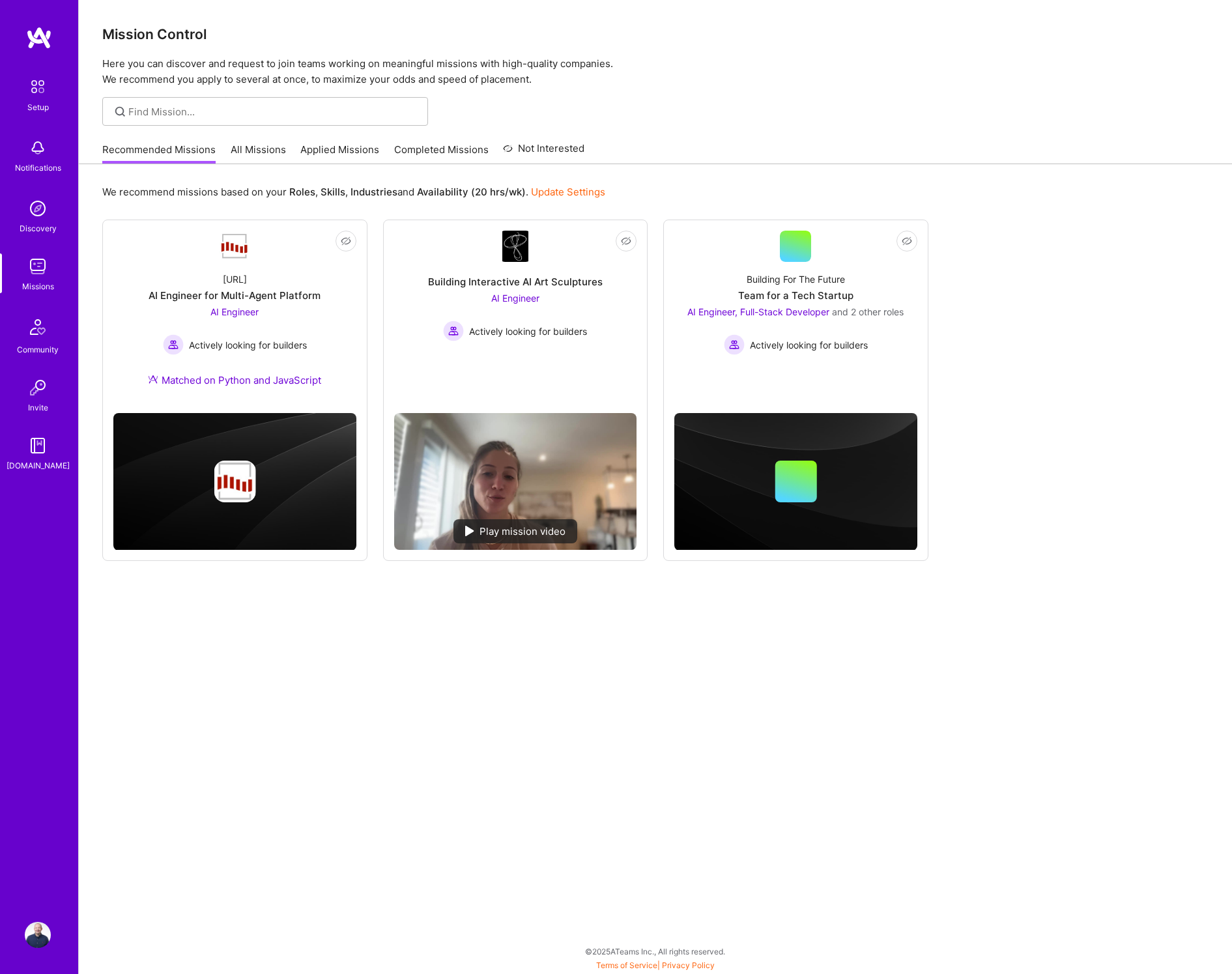
click at [528, 146] on link "Not Interested" at bounding box center [543, 152] width 82 height 23
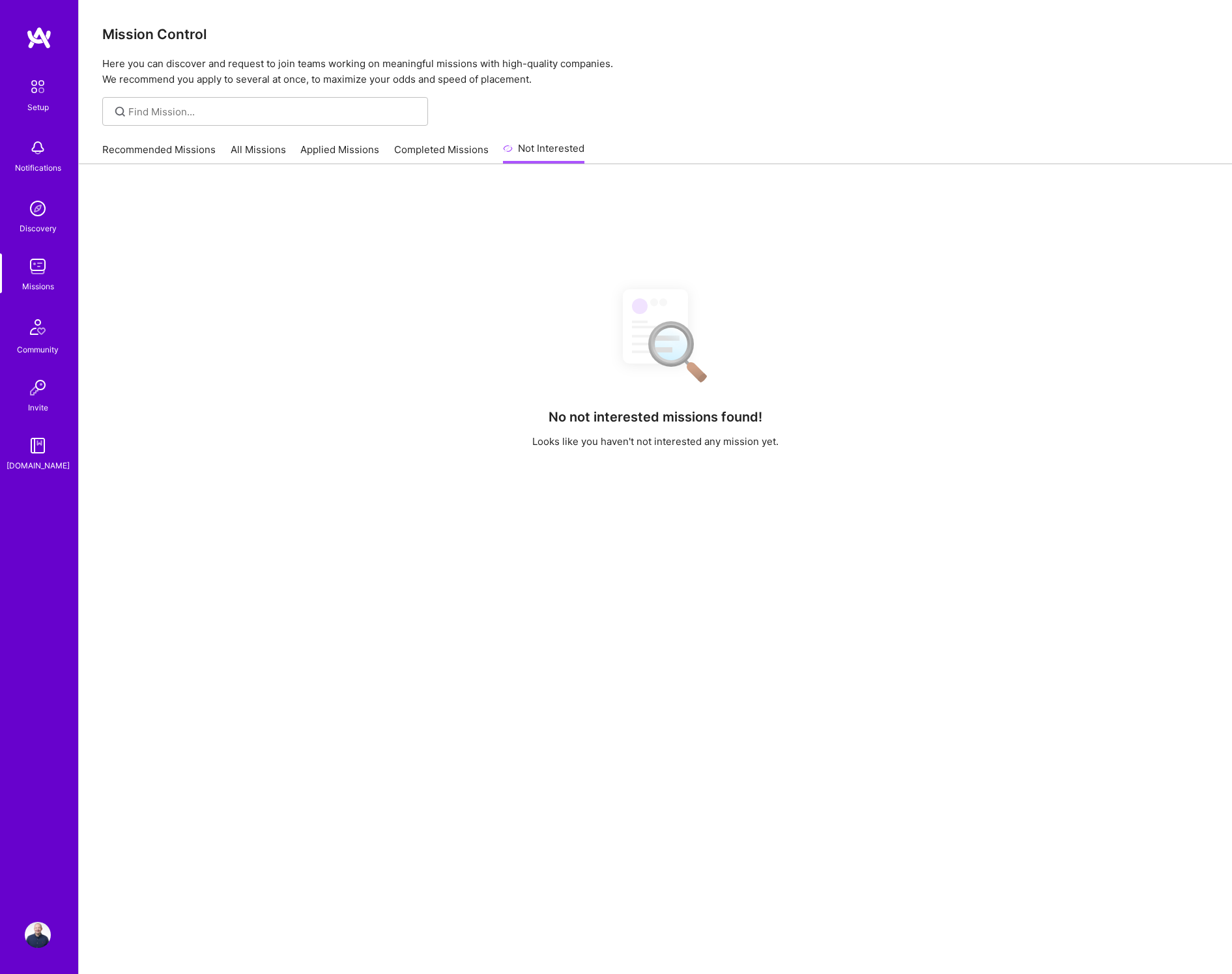
click at [407, 145] on link "Completed Missions" at bounding box center [441, 153] width 94 height 21
click at [342, 145] on link "Applied Missions" at bounding box center [340, 153] width 79 height 21
click at [267, 147] on link "All Missions" at bounding box center [259, 153] width 56 height 21
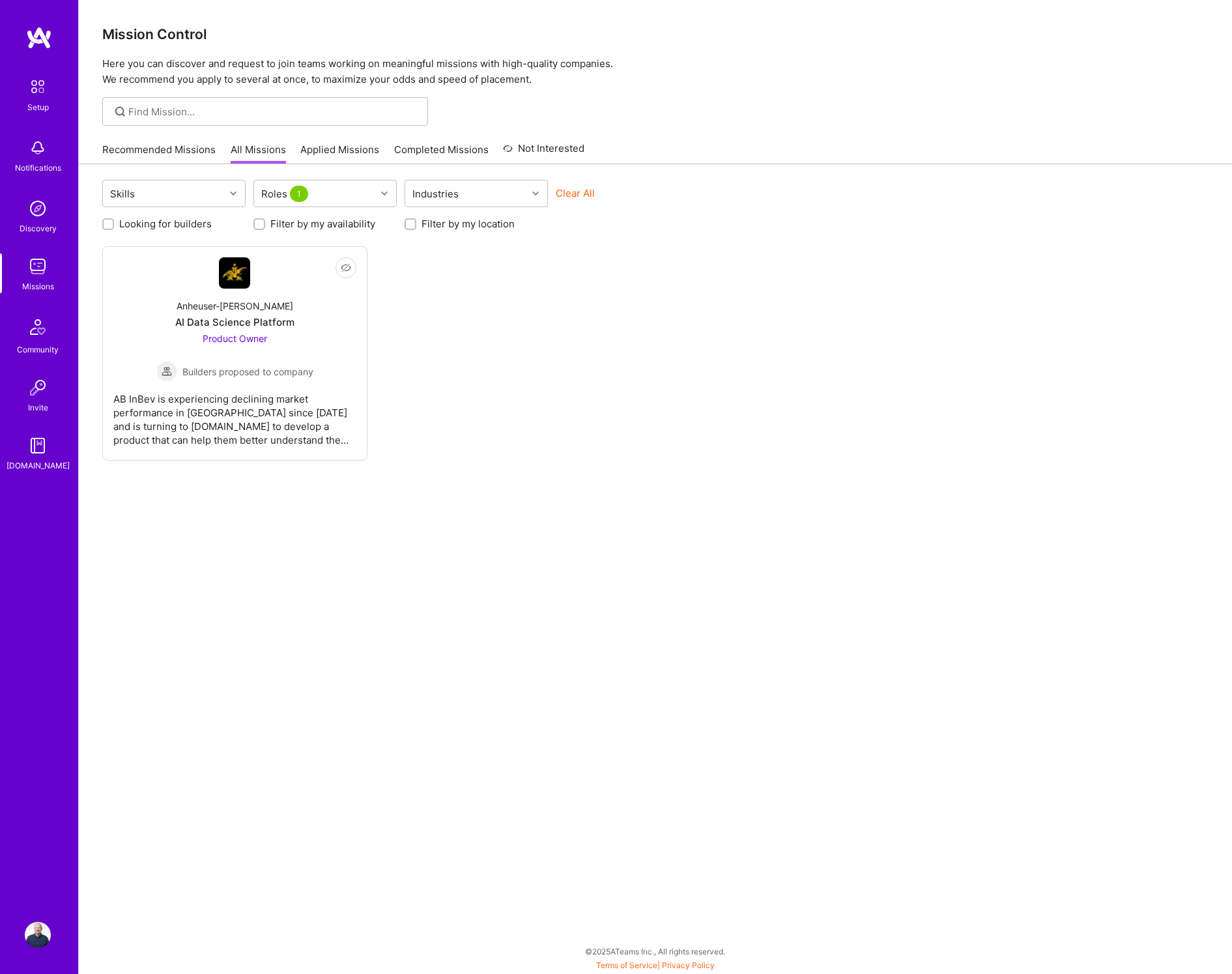
click at [570, 195] on button "Clear All" at bounding box center [575, 193] width 39 height 13
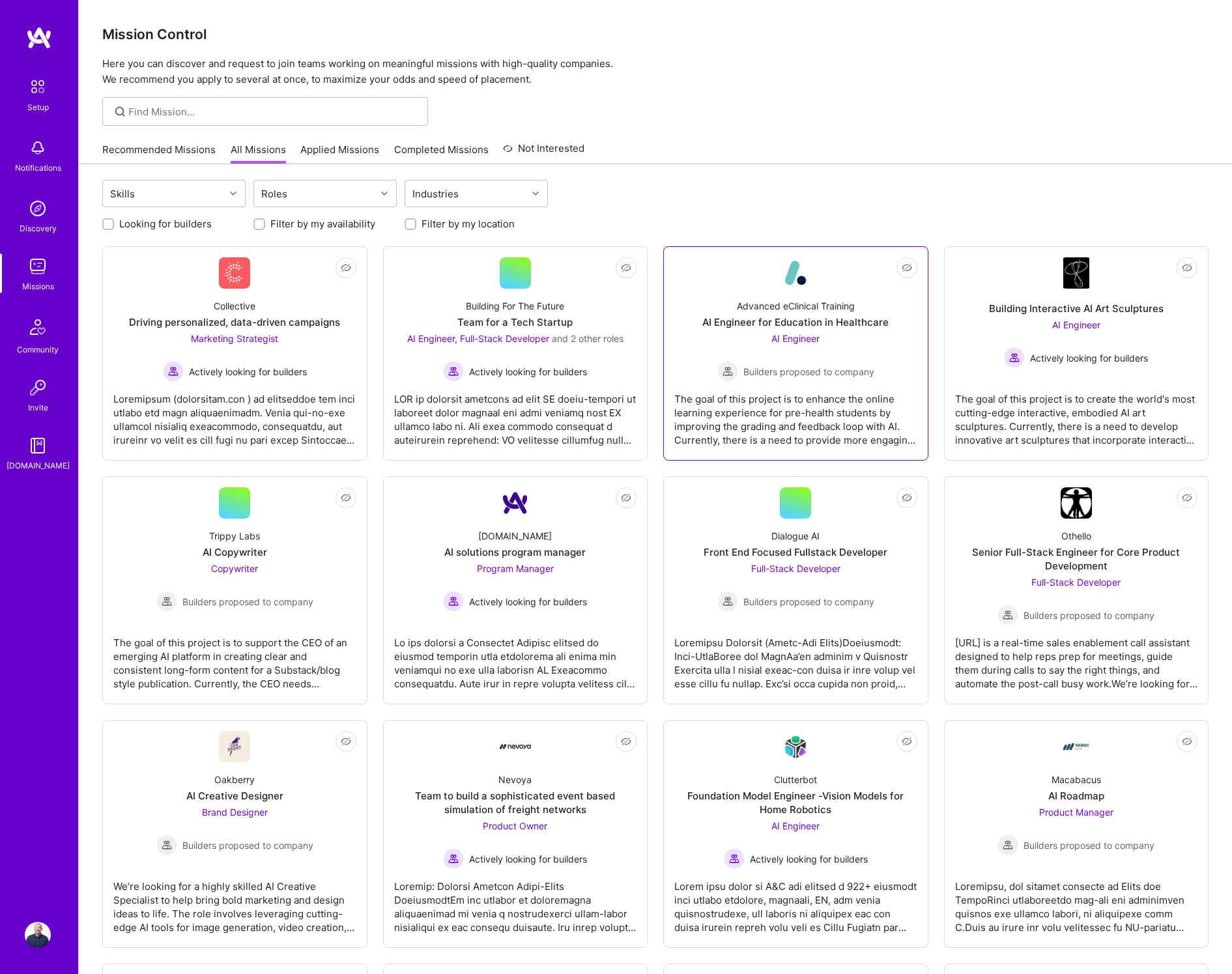
click at [821, 323] on div "AI Engineer for Education in Healthcare" at bounding box center [796, 322] width 186 height 13
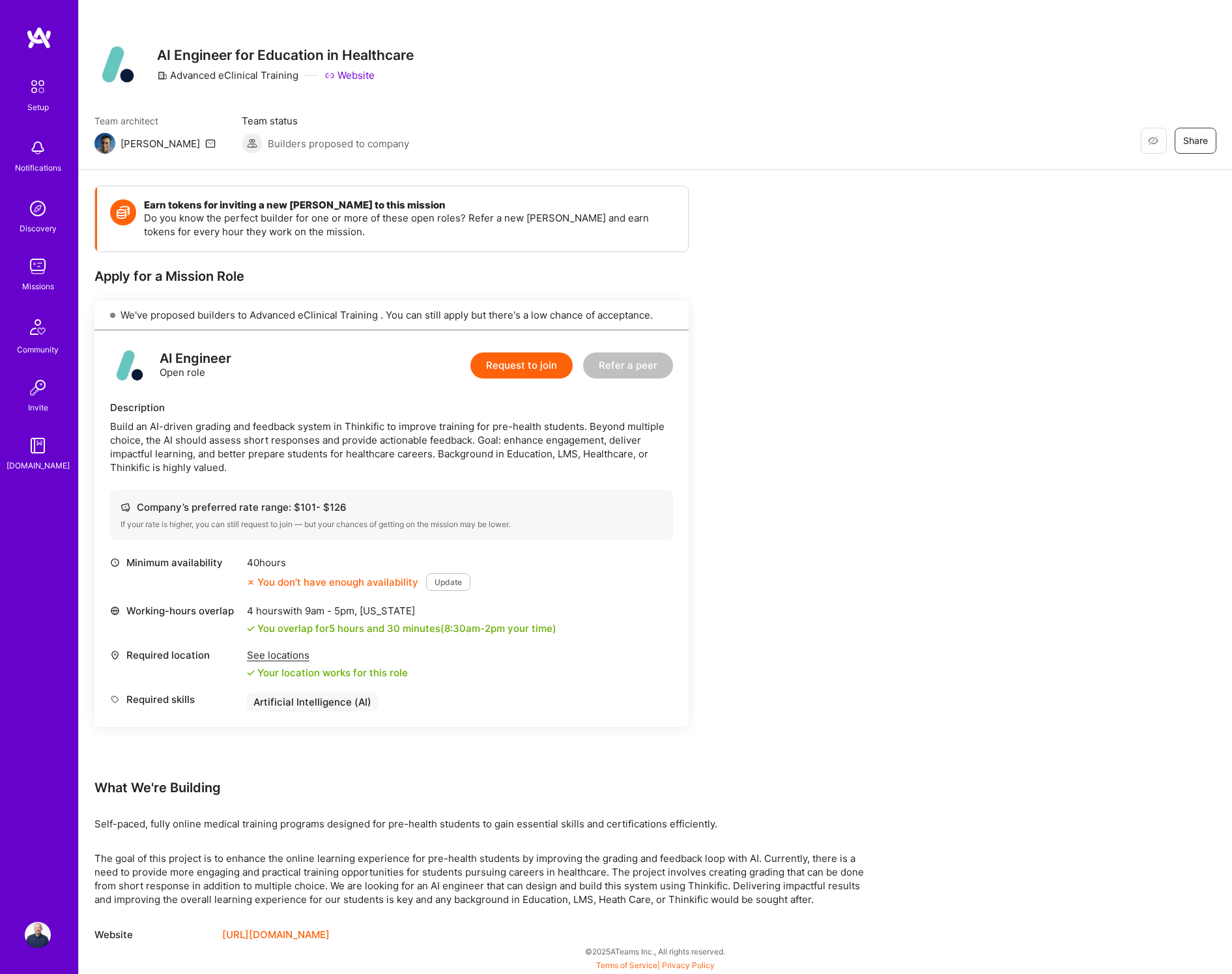
scroll to position [5, 0]
click at [278, 935] on link "[URL][DOMAIN_NAME]" at bounding box center [276, 935] width 108 height 15
click at [354, 426] on div "Build an AI-driven grading and feedback system in Thinkific to improve training…" at bounding box center [392, 447] width 563 height 55
copy div "Thinkific"
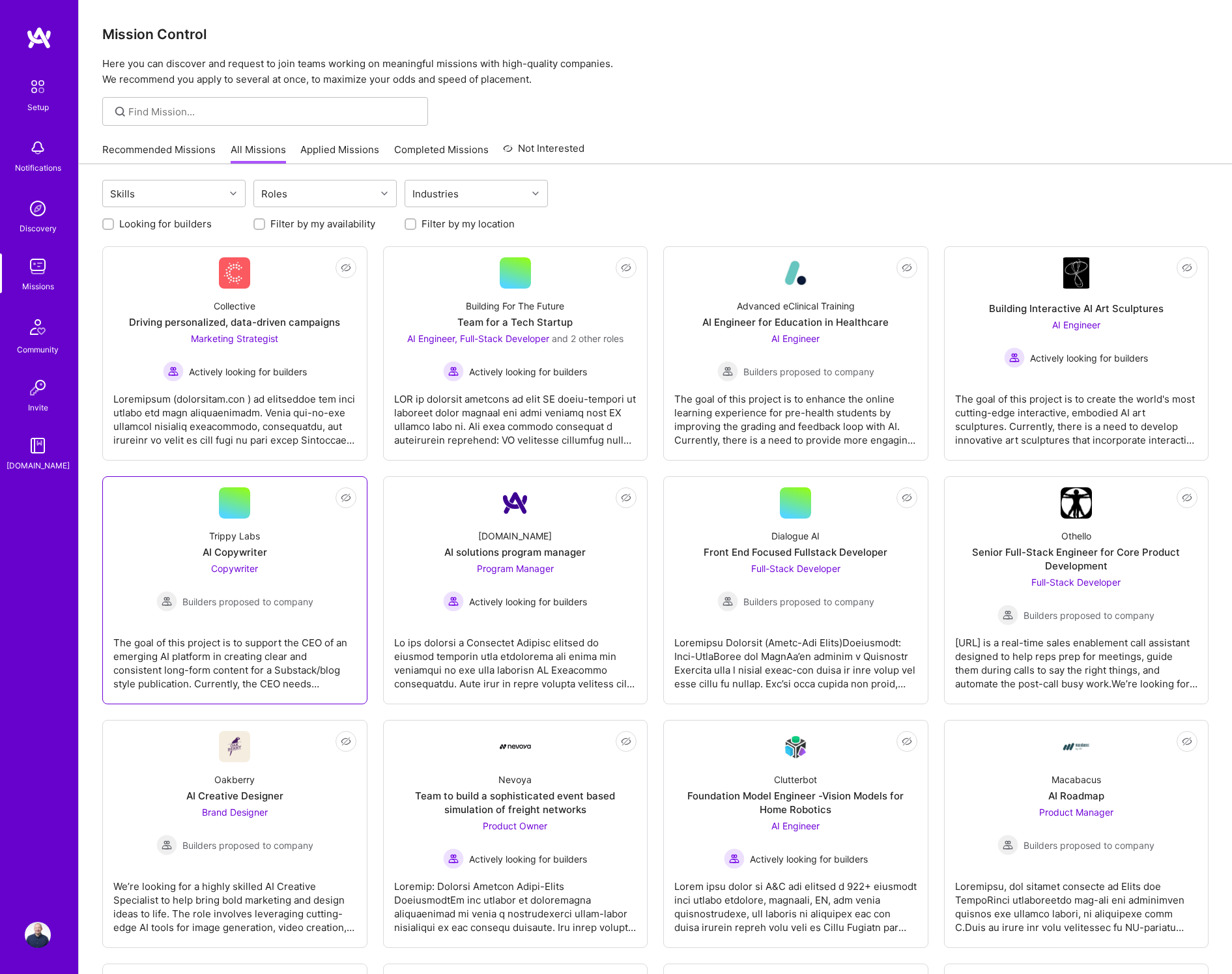
click at [242, 525] on div "Trippy Labs AI Copywriter Copywriter Builders proposed to company" at bounding box center [234, 565] width 243 height 93
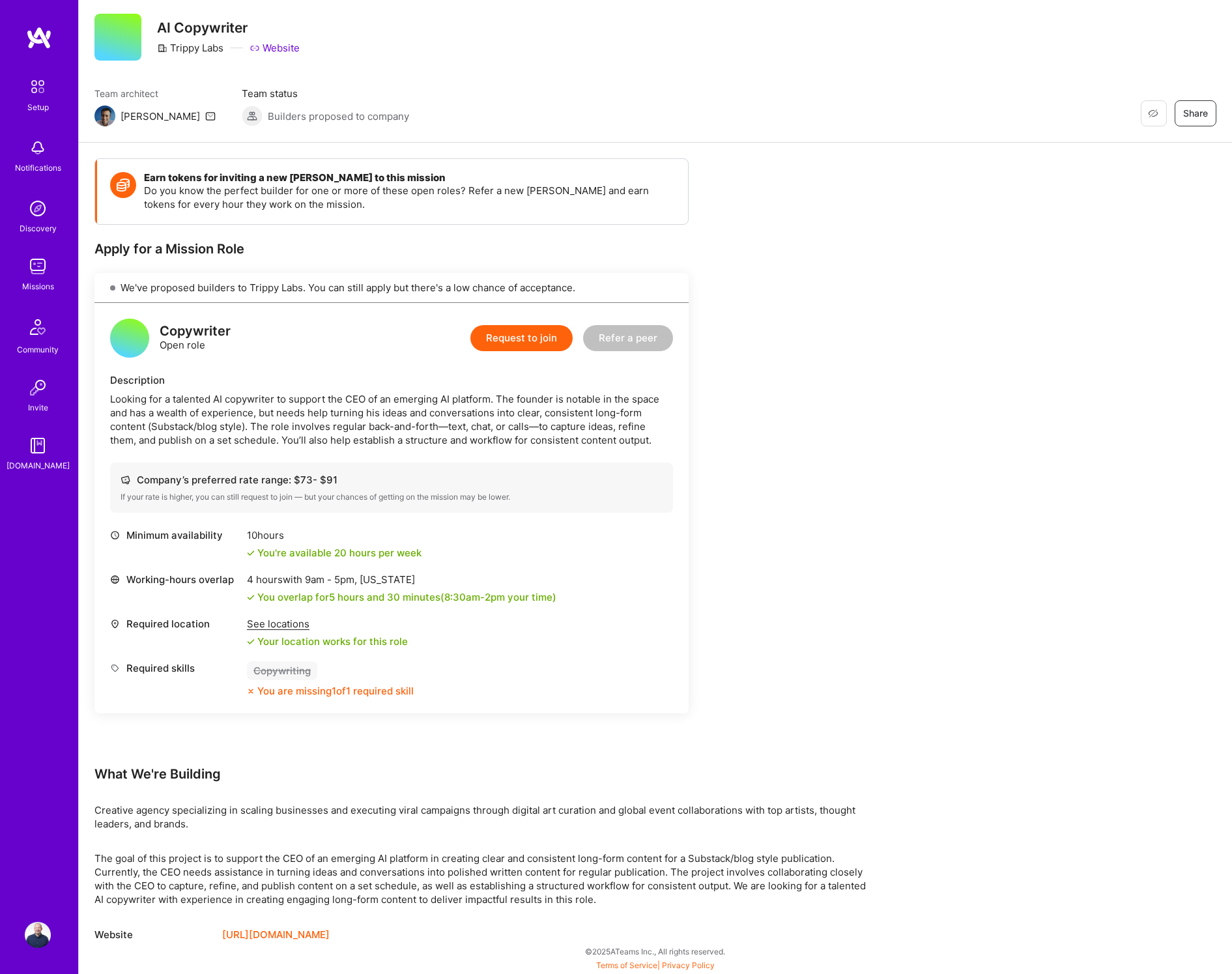
scroll to position [32, 0]
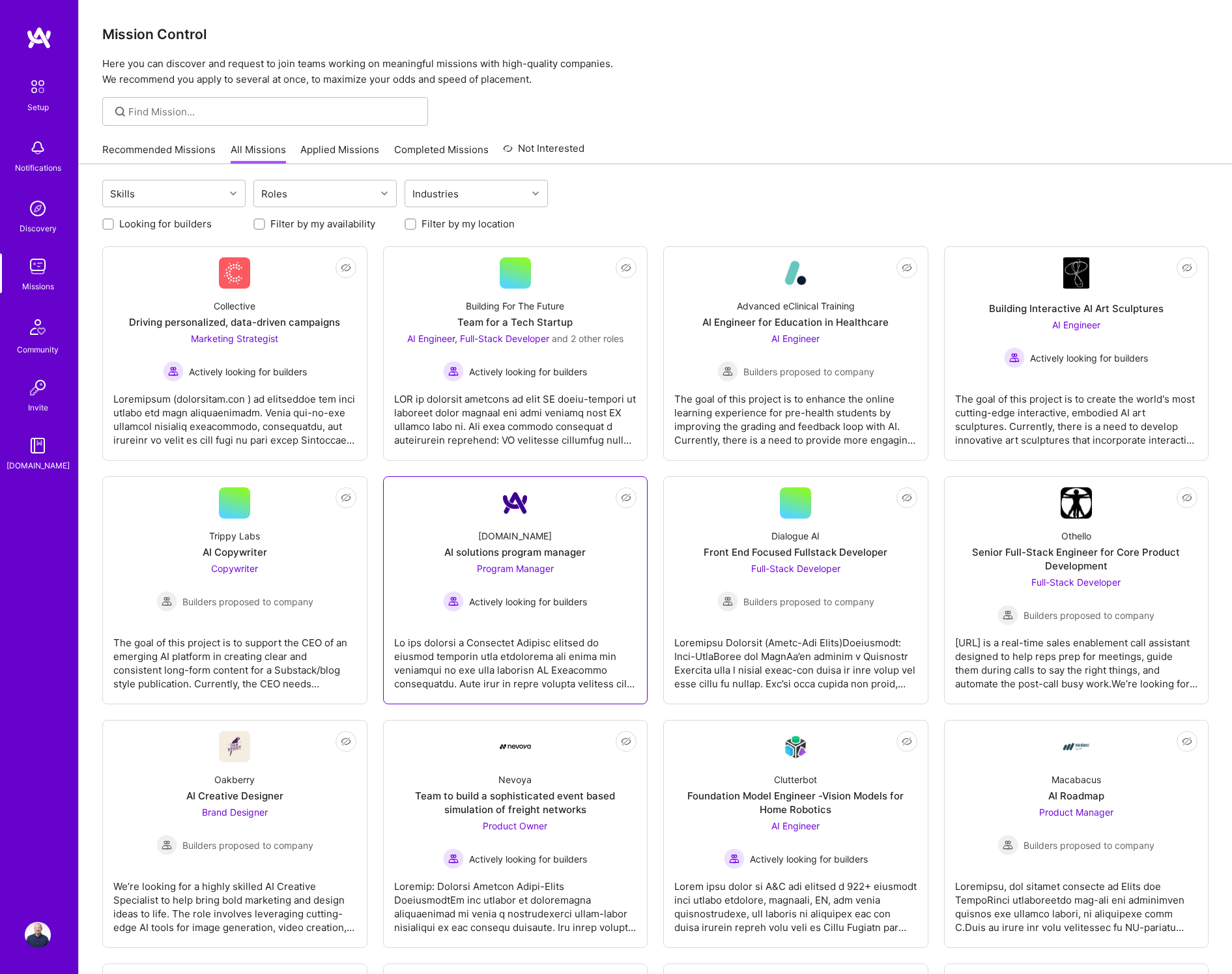
click at [508, 655] on div at bounding box center [515, 658] width 243 height 65
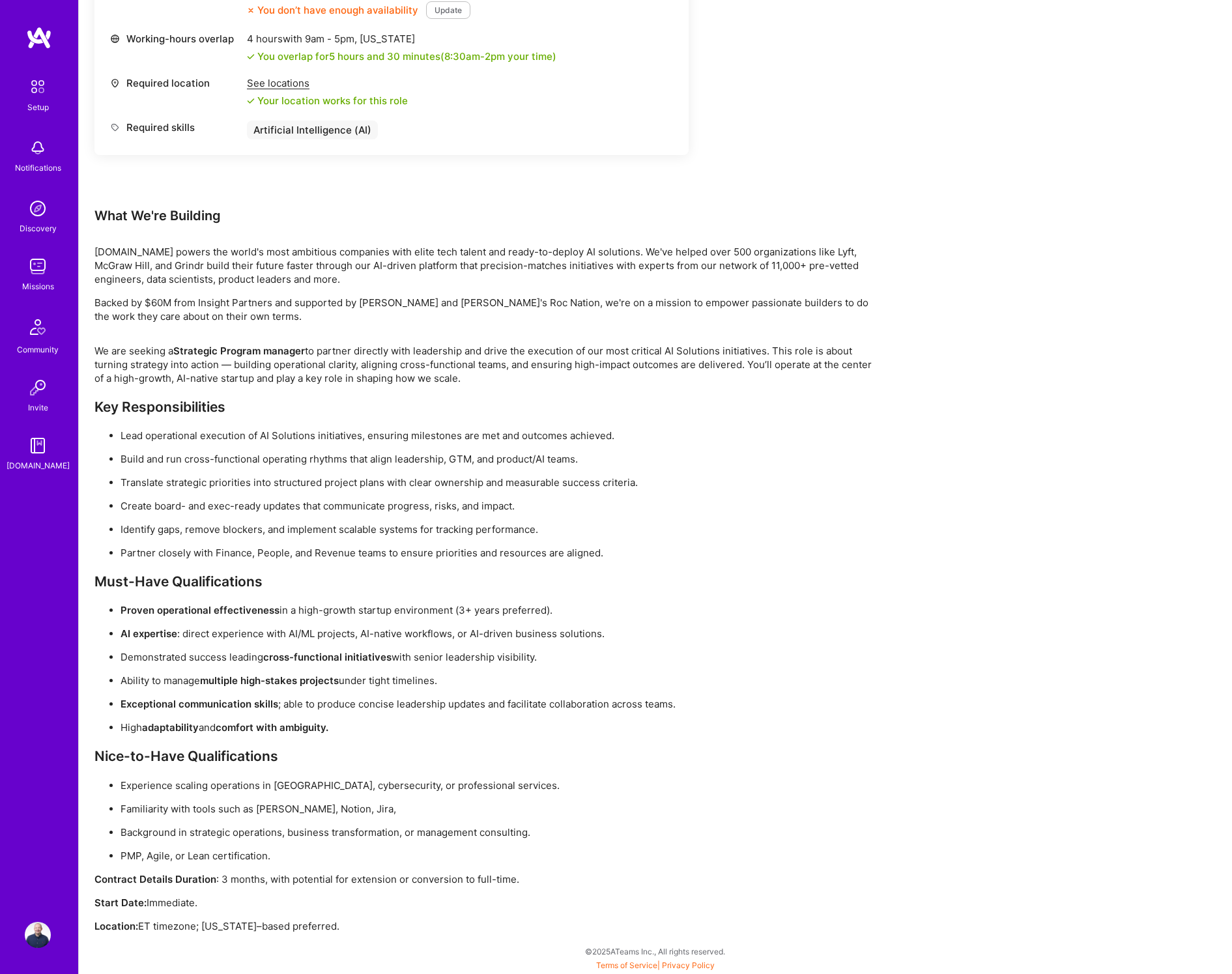
scroll to position [559, 0]
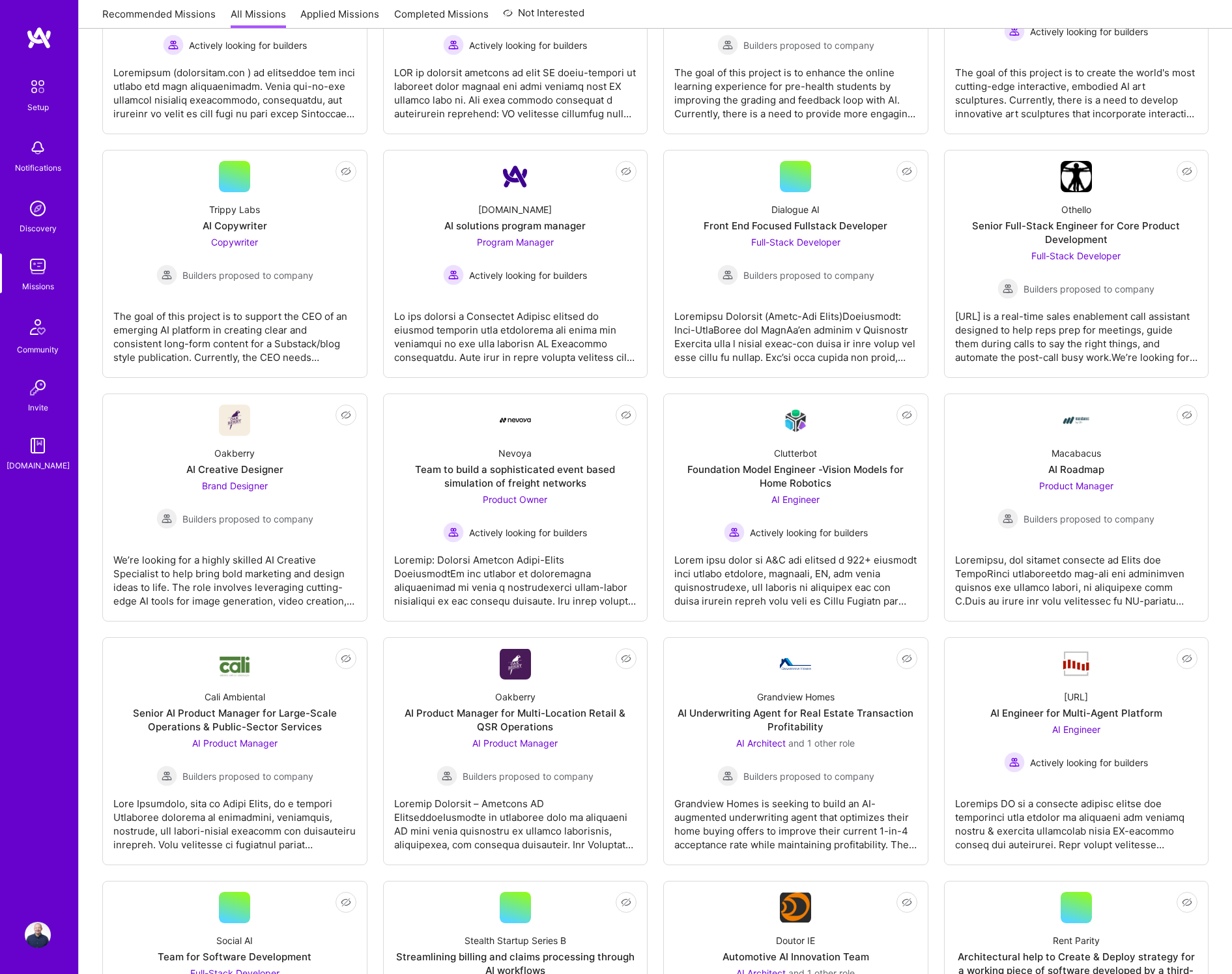
scroll to position [329, 0]
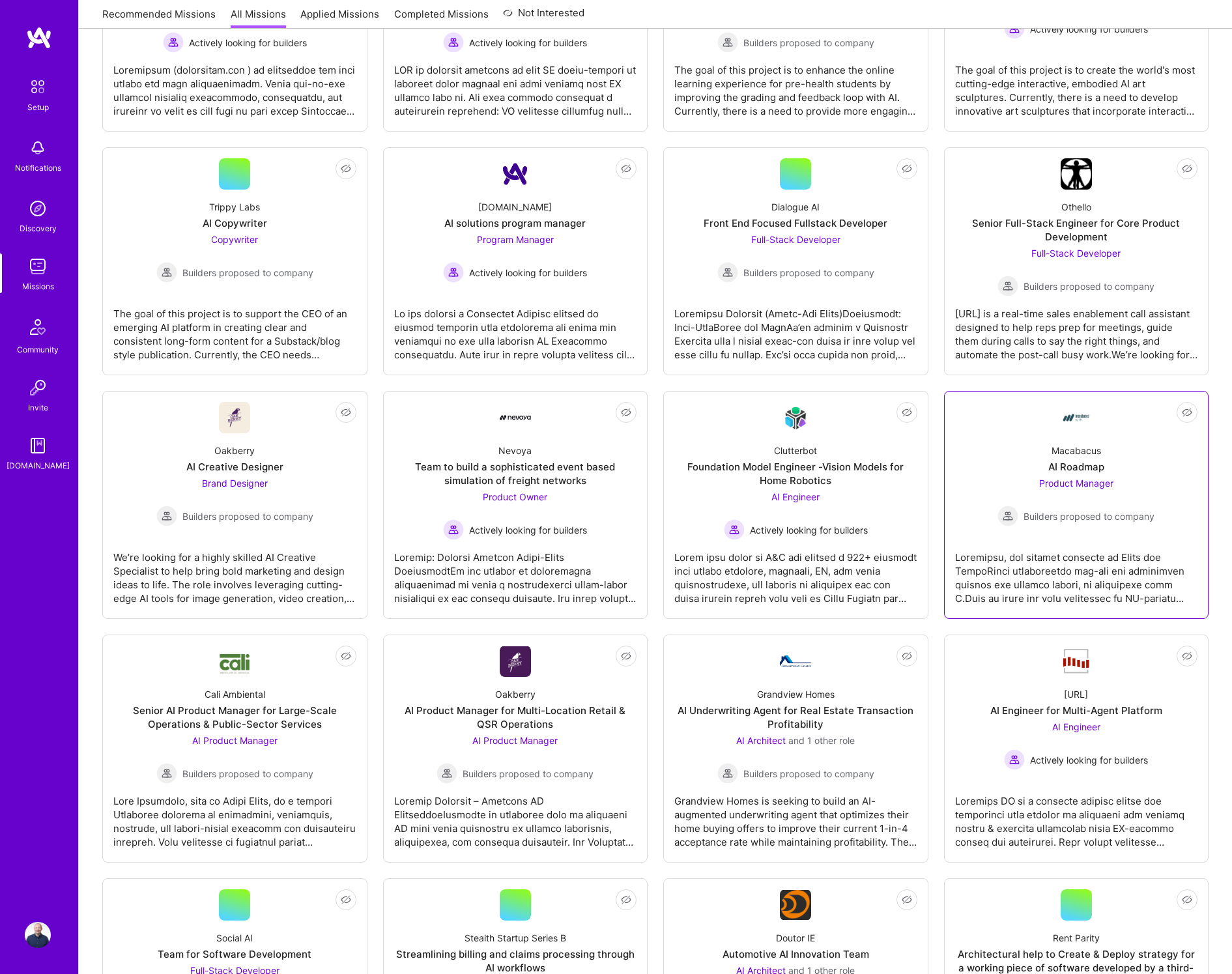
click at [1062, 568] on div at bounding box center [1076, 572] width 243 height 65
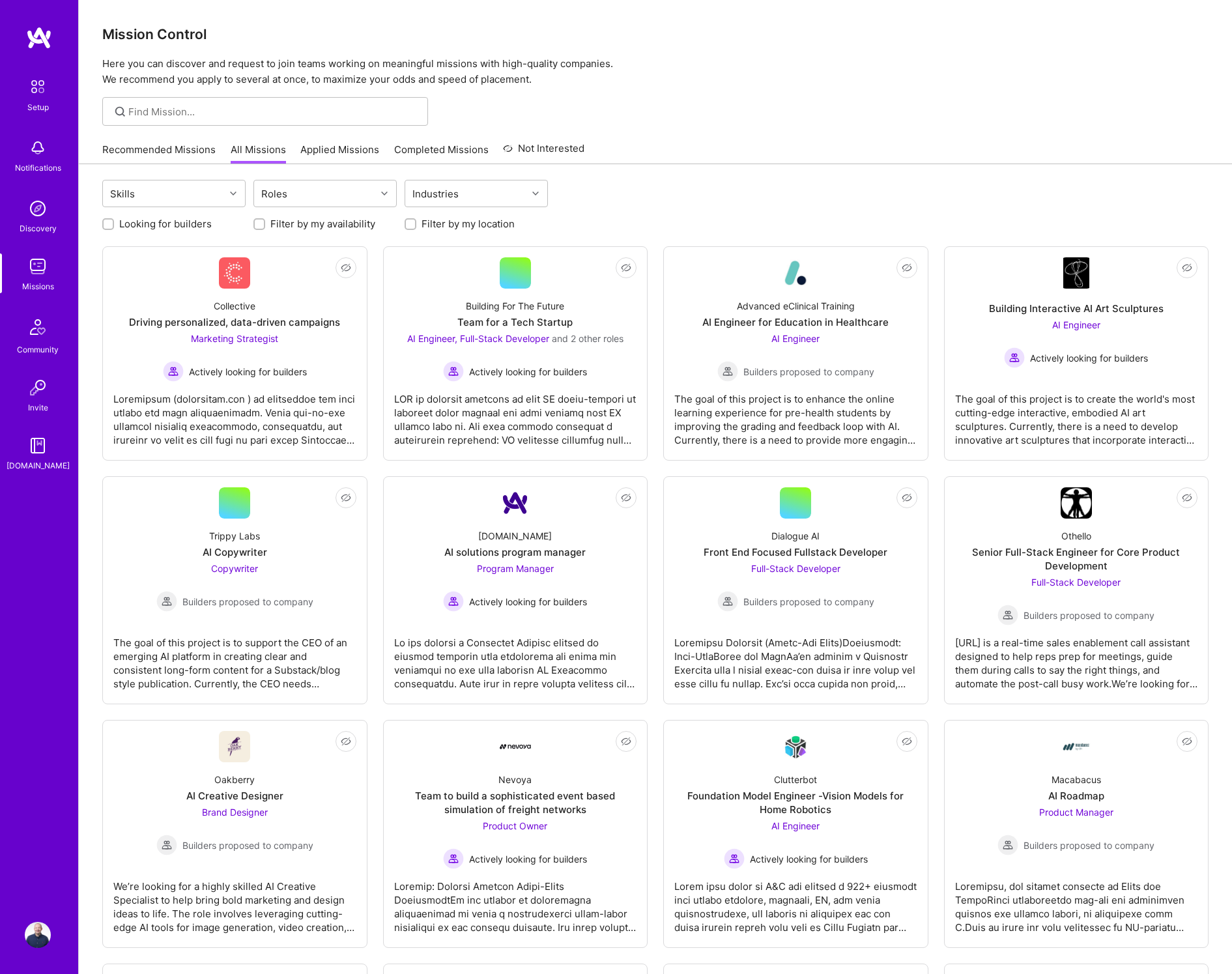
click at [159, 224] on label "Looking for builders" at bounding box center [165, 224] width 92 height 13
click at [114, 224] on input "Looking for builders" at bounding box center [109, 224] width 9 height 9
checkbox input "true"
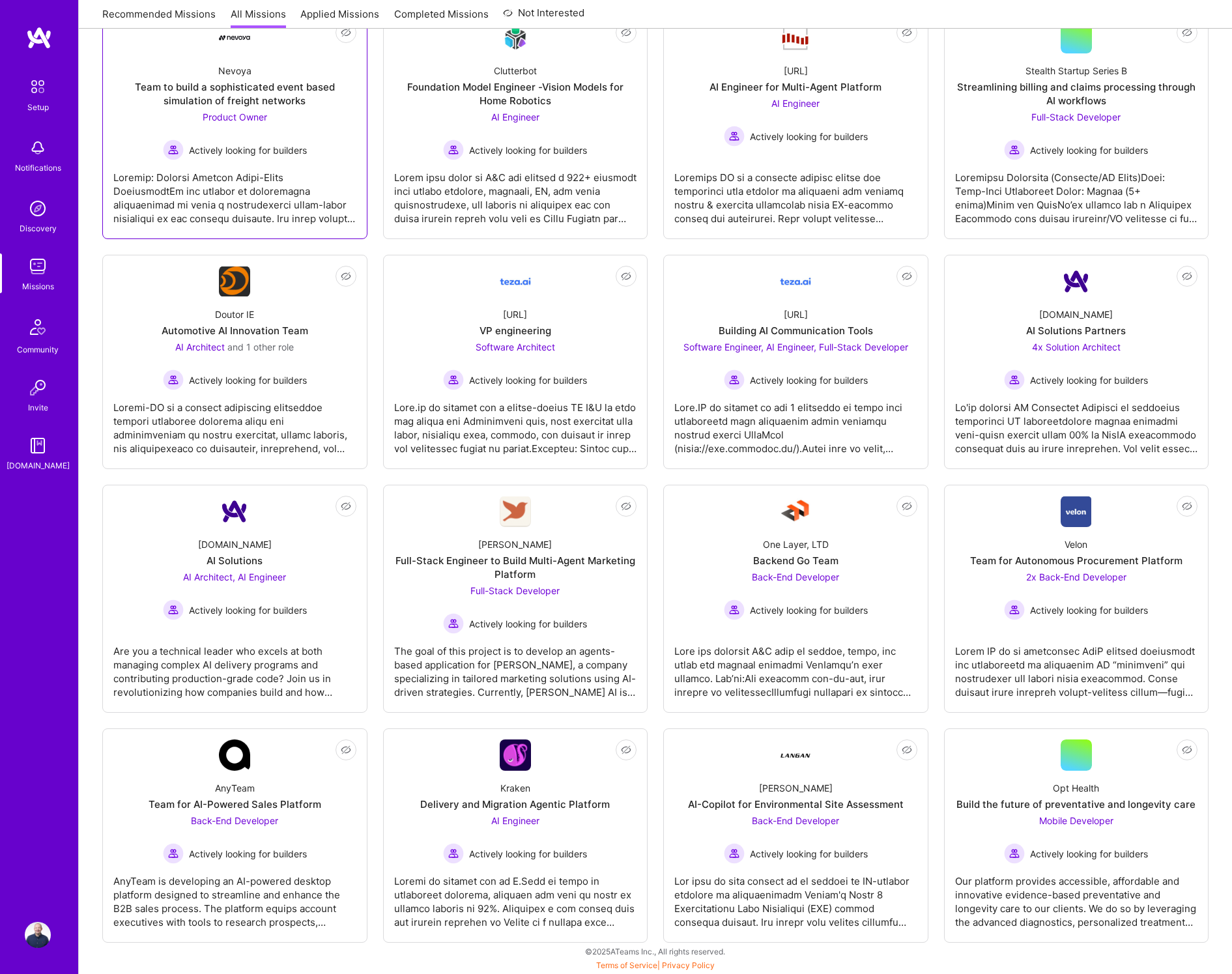
scroll to position [465, 0]
click at [516, 421] on div at bounding box center [515, 423] width 243 height 65
click at [575, 815] on div "AI Engineer Actively looking for builders" at bounding box center [515, 839] width 144 height 50
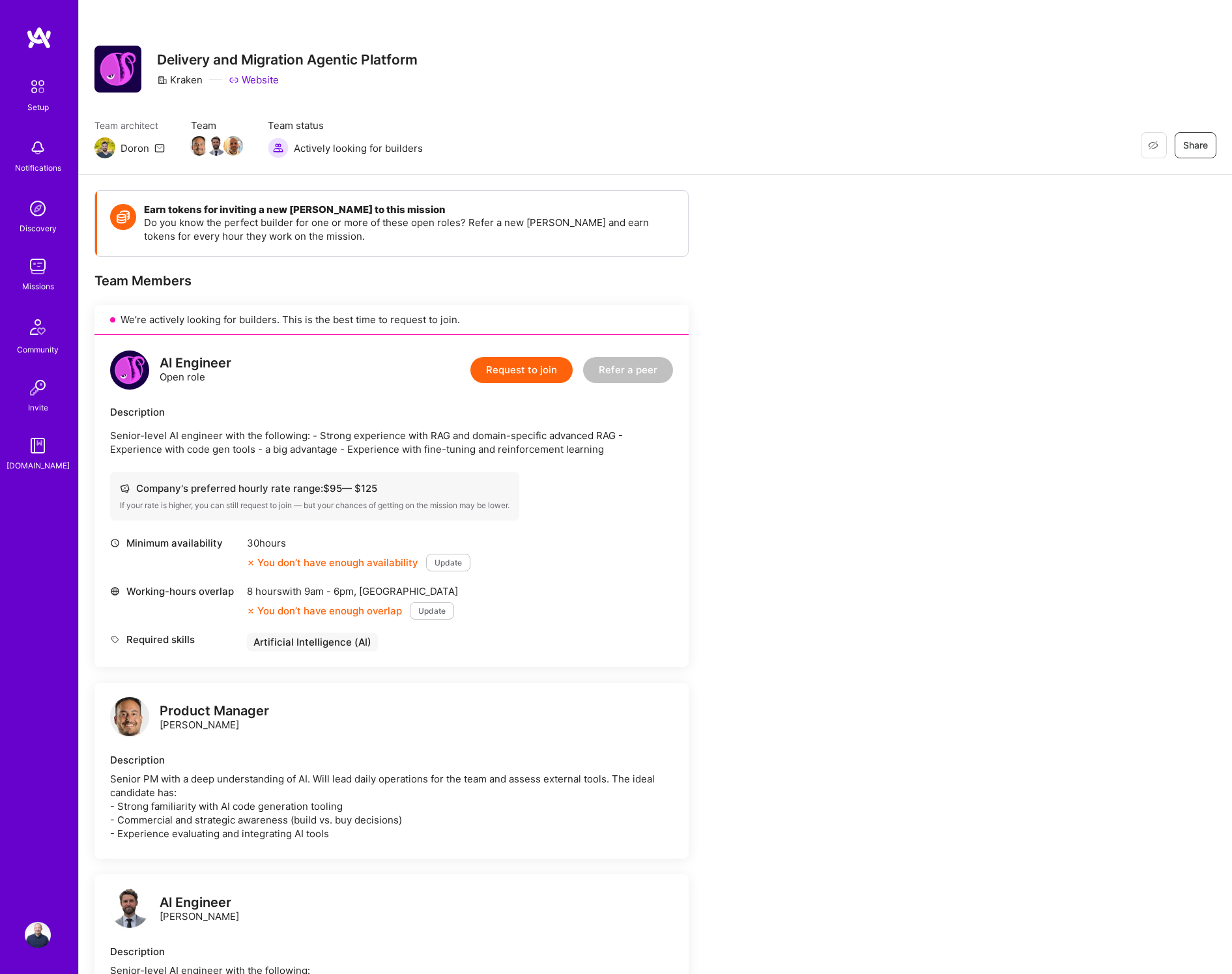
click at [289, 509] on div "If your rate is higher, you can still request to join — but your chances of get…" at bounding box center [314, 505] width 389 height 11
click at [359, 505] on div "If your rate is higher, you can still request to join — but your chances of get…" at bounding box center [314, 505] width 389 height 11
click at [384, 505] on div "If your rate is higher, you can still request to join — but your chances of get…" at bounding box center [314, 505] width 389 height 11
click at [403, 502] on div "If your rate is higher, you can still request to join — but your chances of get…" at bounding box center [314, 505] width 389 height 11
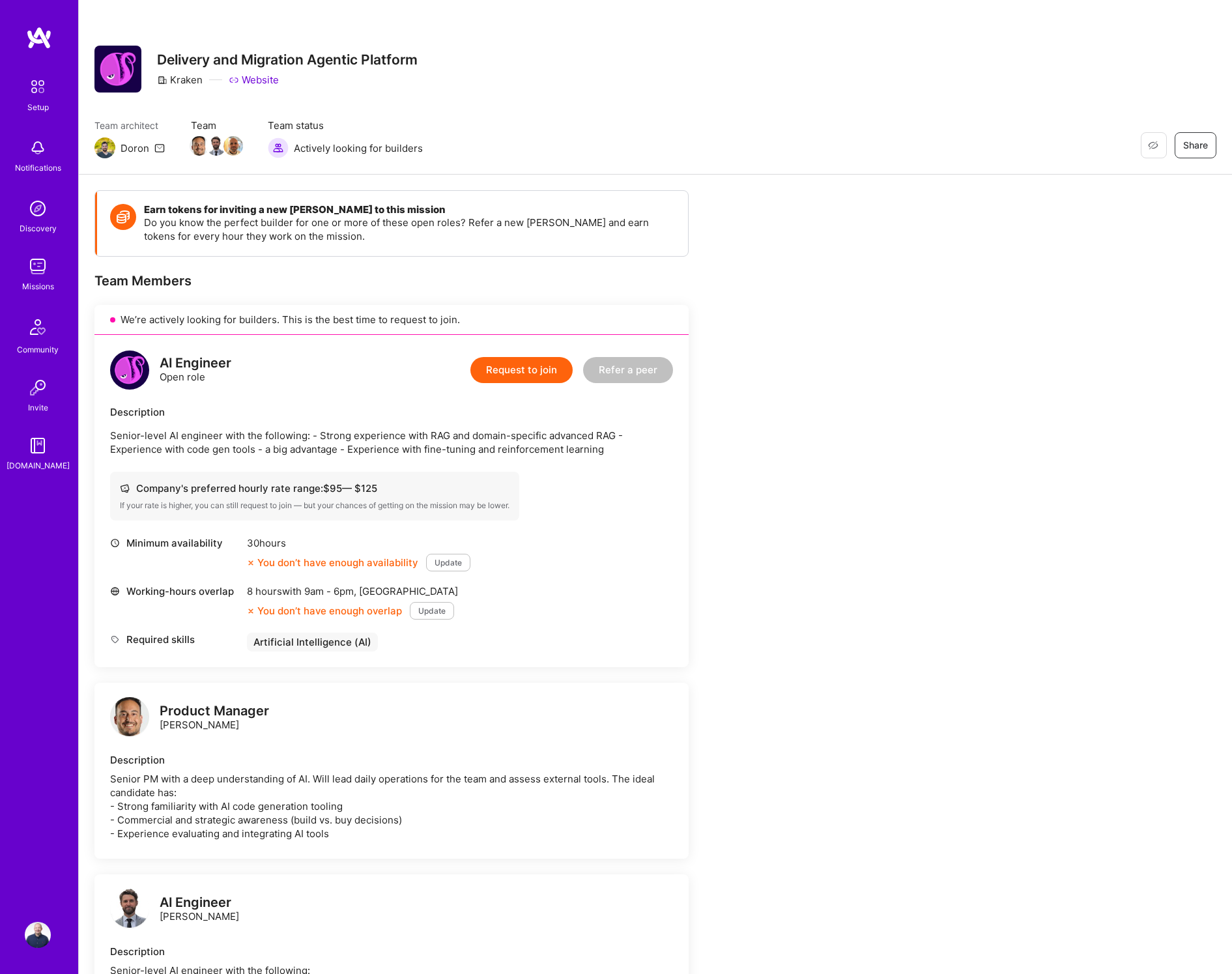
click at [444, 447] on p "Senior-level AI engineer with the following: - Strong experience with RAG and d…" at bounding box center [392, 442] width 563 height 27
click at [352, 450] on p "Senior-level AI engineer with the following: - Strong experience with RAG and d…" at bounding box center [392, 442] width 563 height 27
click at [792, 512] on div "Earn tokens for inviting a new [PERSON_NAME] to this mission Do you know the pe…" at bounding box center [485, 951] width 782 height 1522
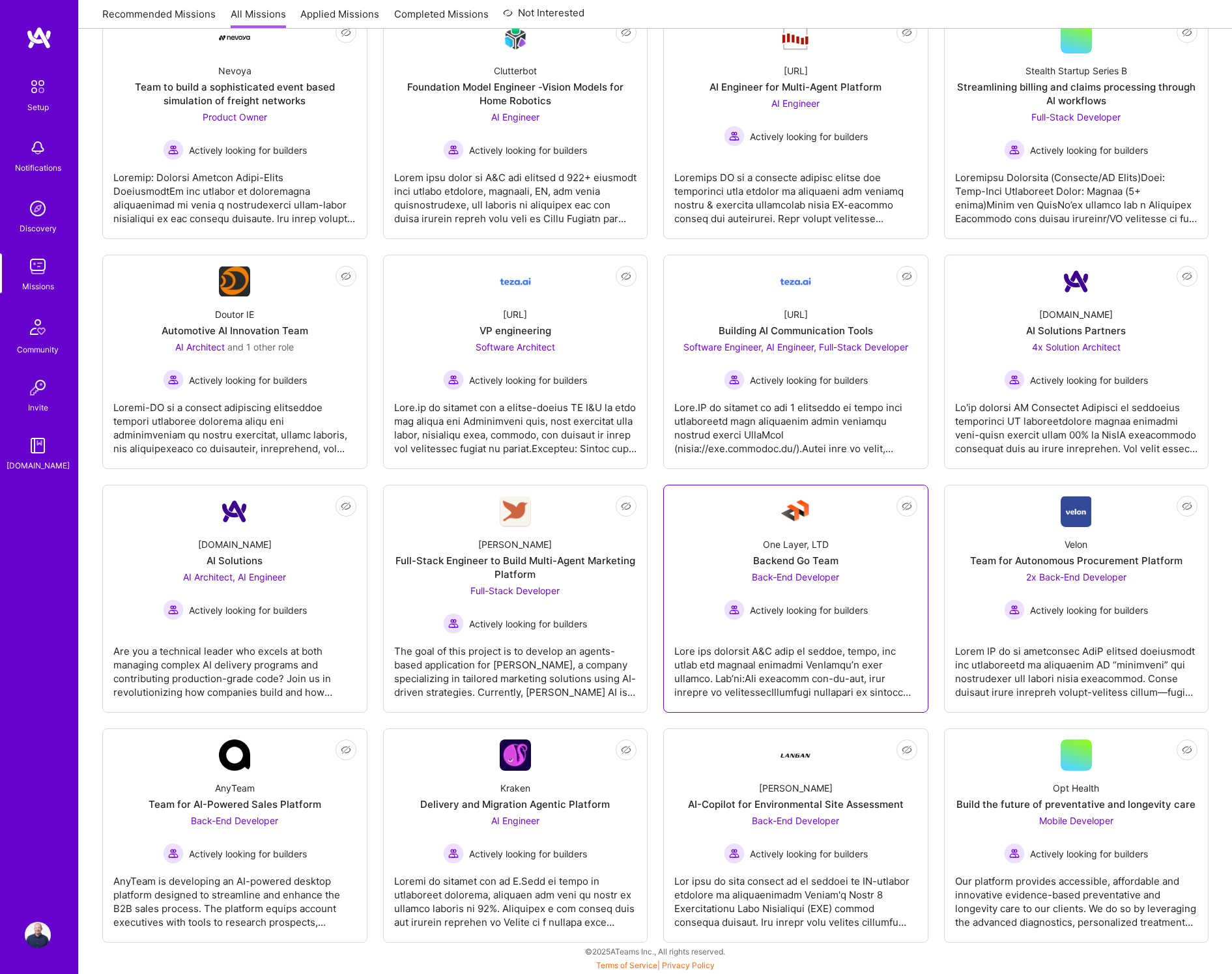
scroll to position [465, 0]
click at [869, 808] on div "AI-Copilot for Environmental Site Assessment" at bounding box center [796, 804] width 215 height 13
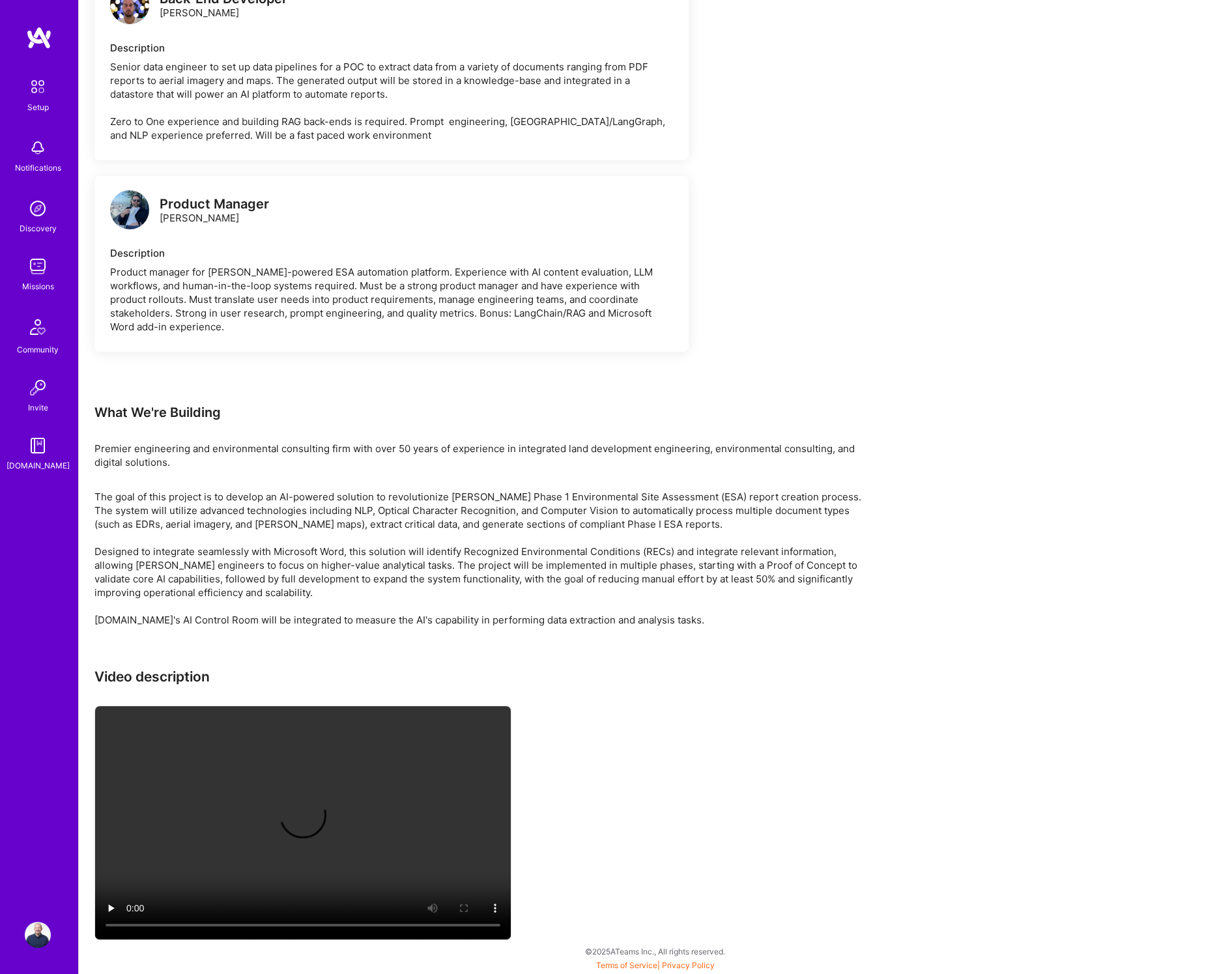
scroll to position [1967, 0]
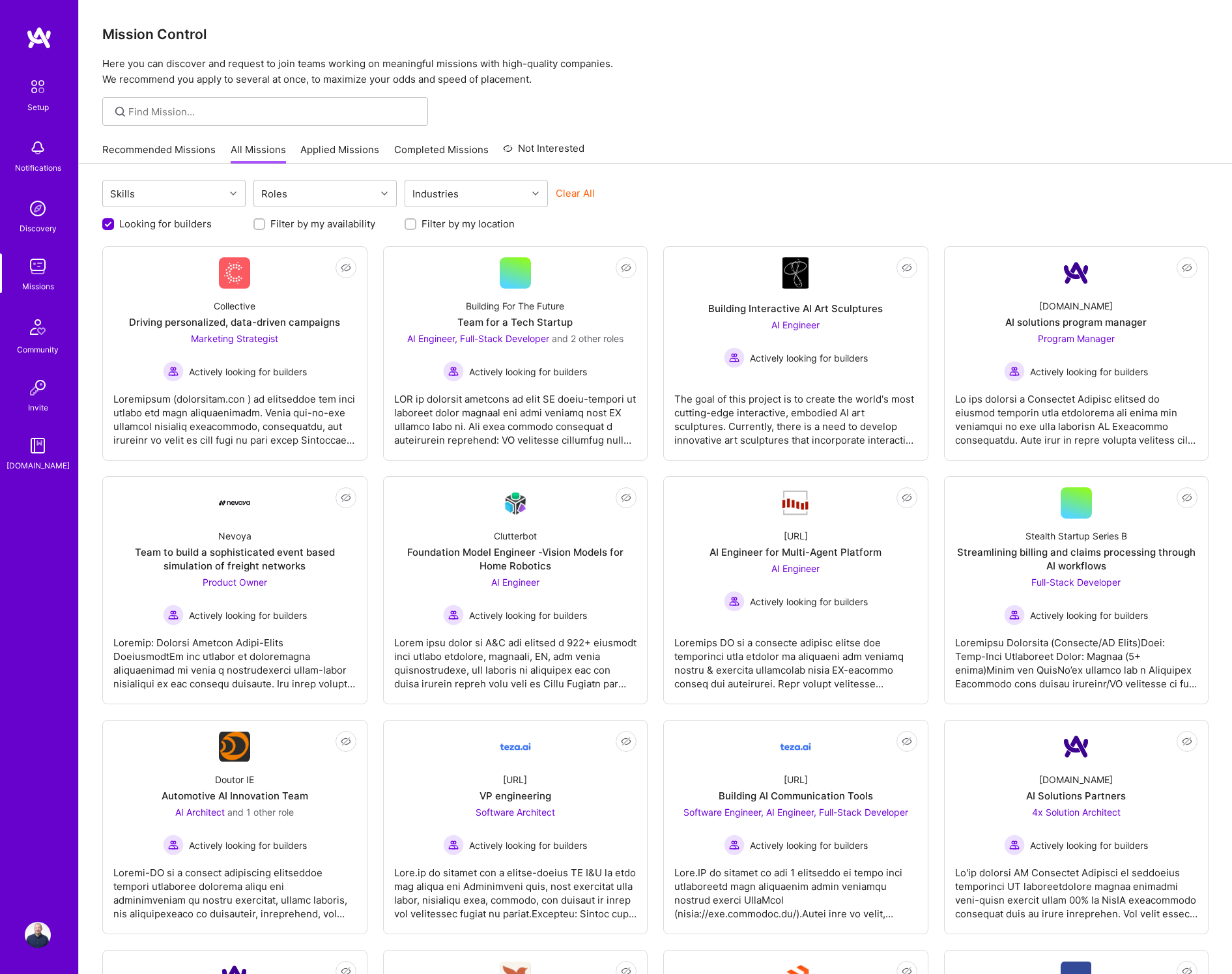
click at [185, 147] on link "Recommended Missions" at bounding box center [159, 153] width 113 height 21
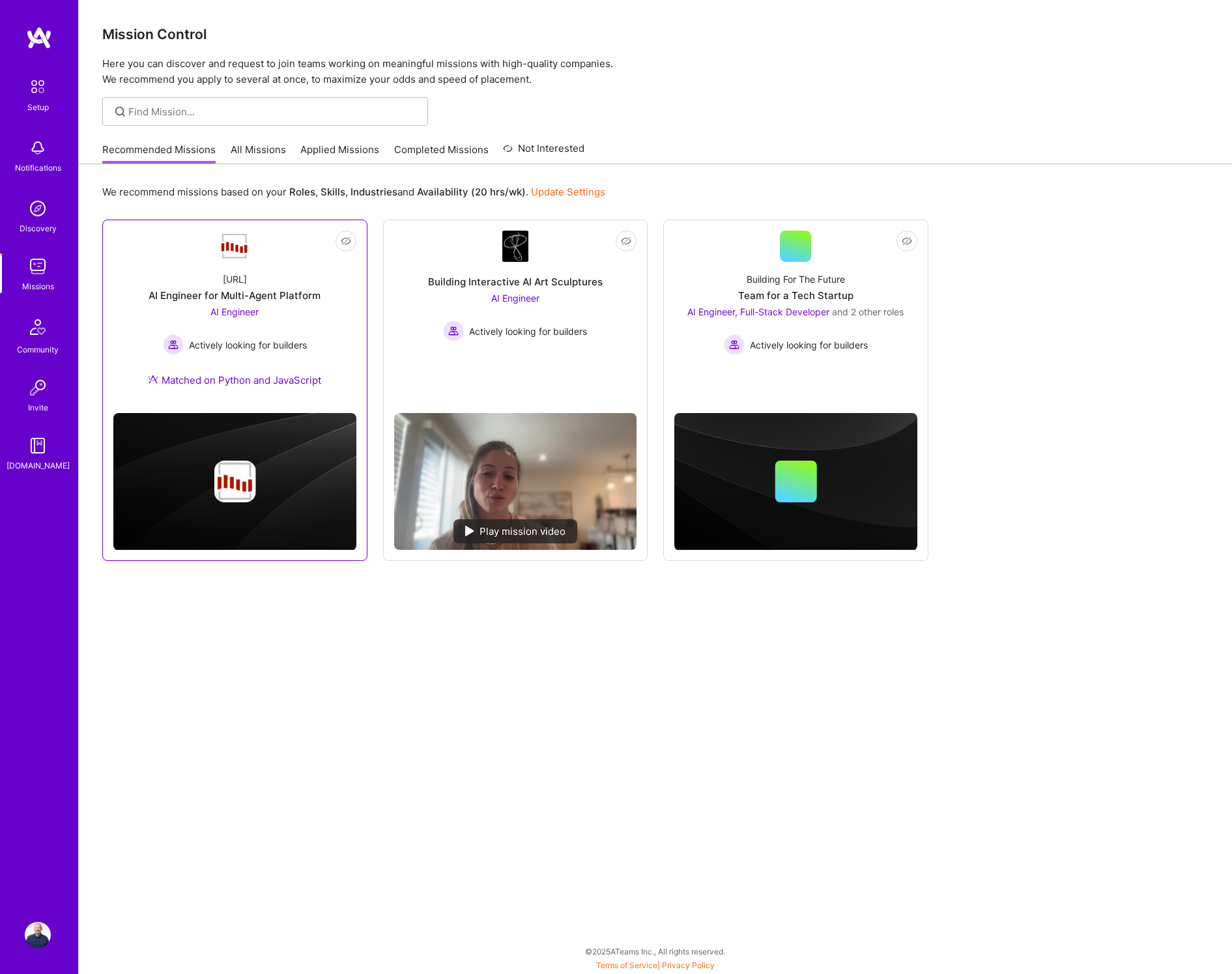
click at [283, 296] on div "AI Engineer for Multi-Agent Platform" at bounding box center [234, 295] width 172 height 13
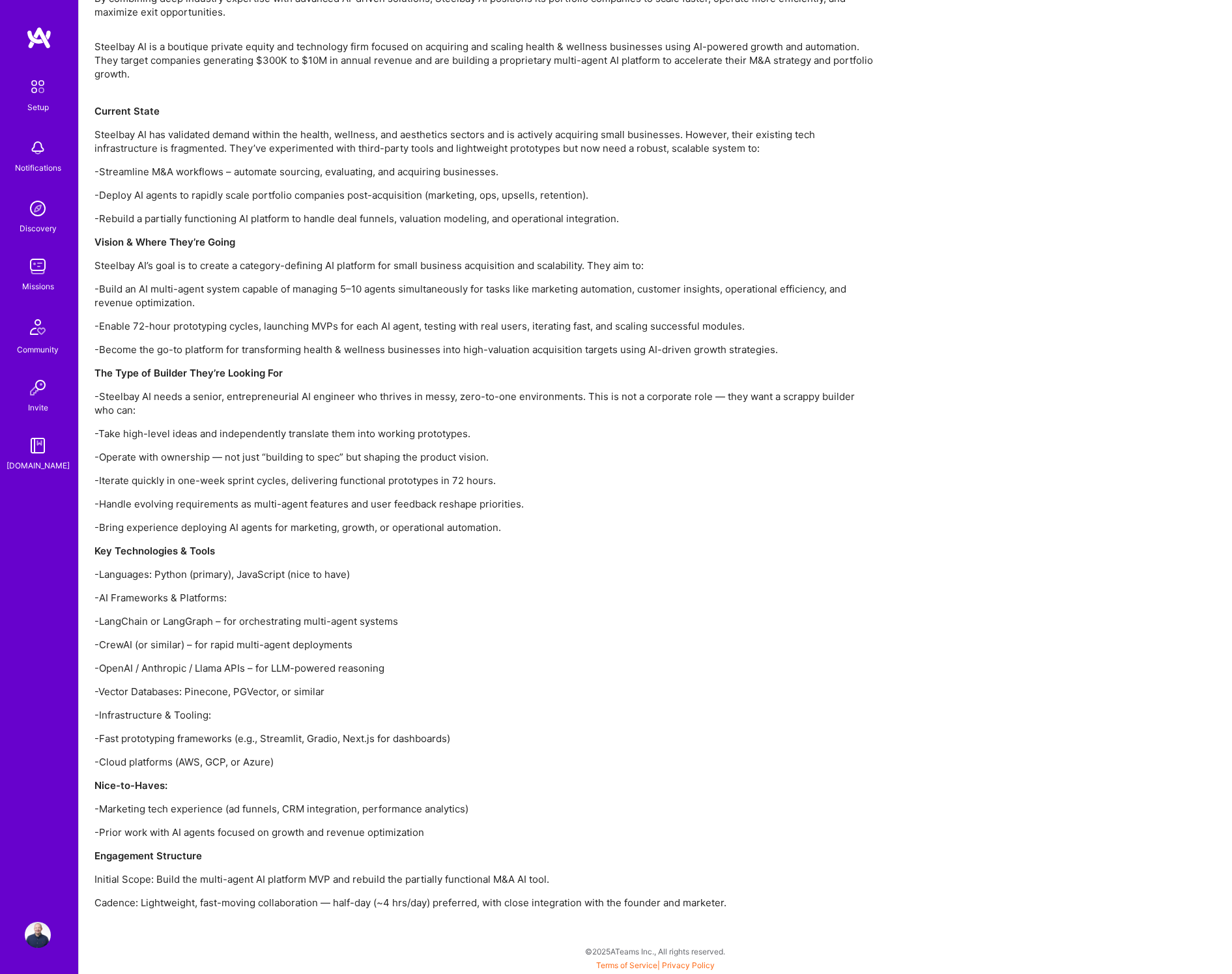
scroll to position [934, 0]
click at [260, 683] on div "Steelbay AI is a boutique private equity and technology firm focused on acquiri…" at bounding box center [485, 486] width 782 height 893
click at [297, 727] on div "Steelbay AI is a boutique private equity and technology firm focused on acquiri…" at bounding box center [485, 486] width 782 height 893
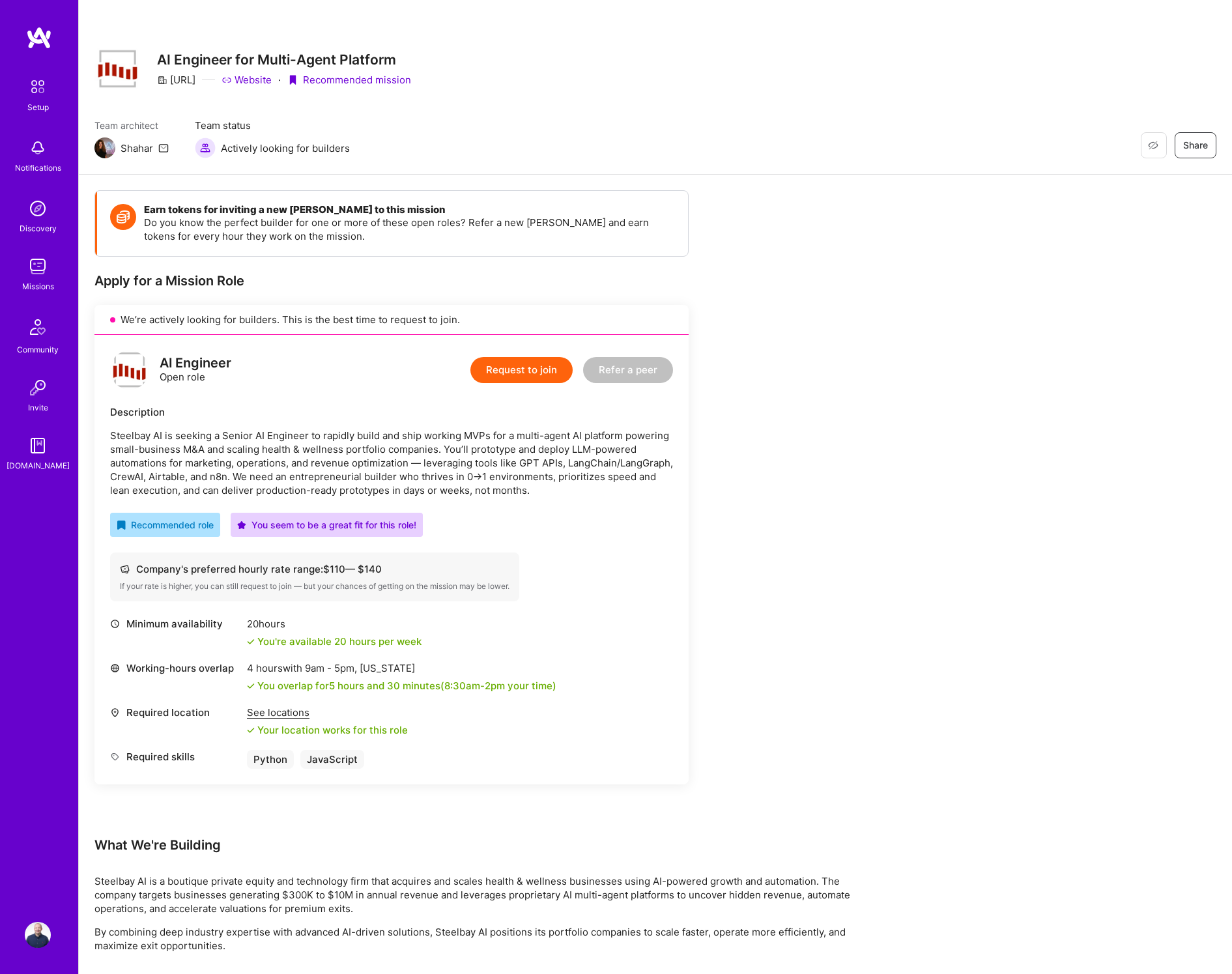
scroll to position [0, 0]
drag, startPoint x: 129, startPoint y: 148, endPoint x: 147, endPoint y: 148, distance: 18.0
click at [135, 148] on div "Shahar" at bounding box center [136, 148] width 33 height 13
click at [164, 147] on icon at bounding box center [163, 147] width 11 height 11
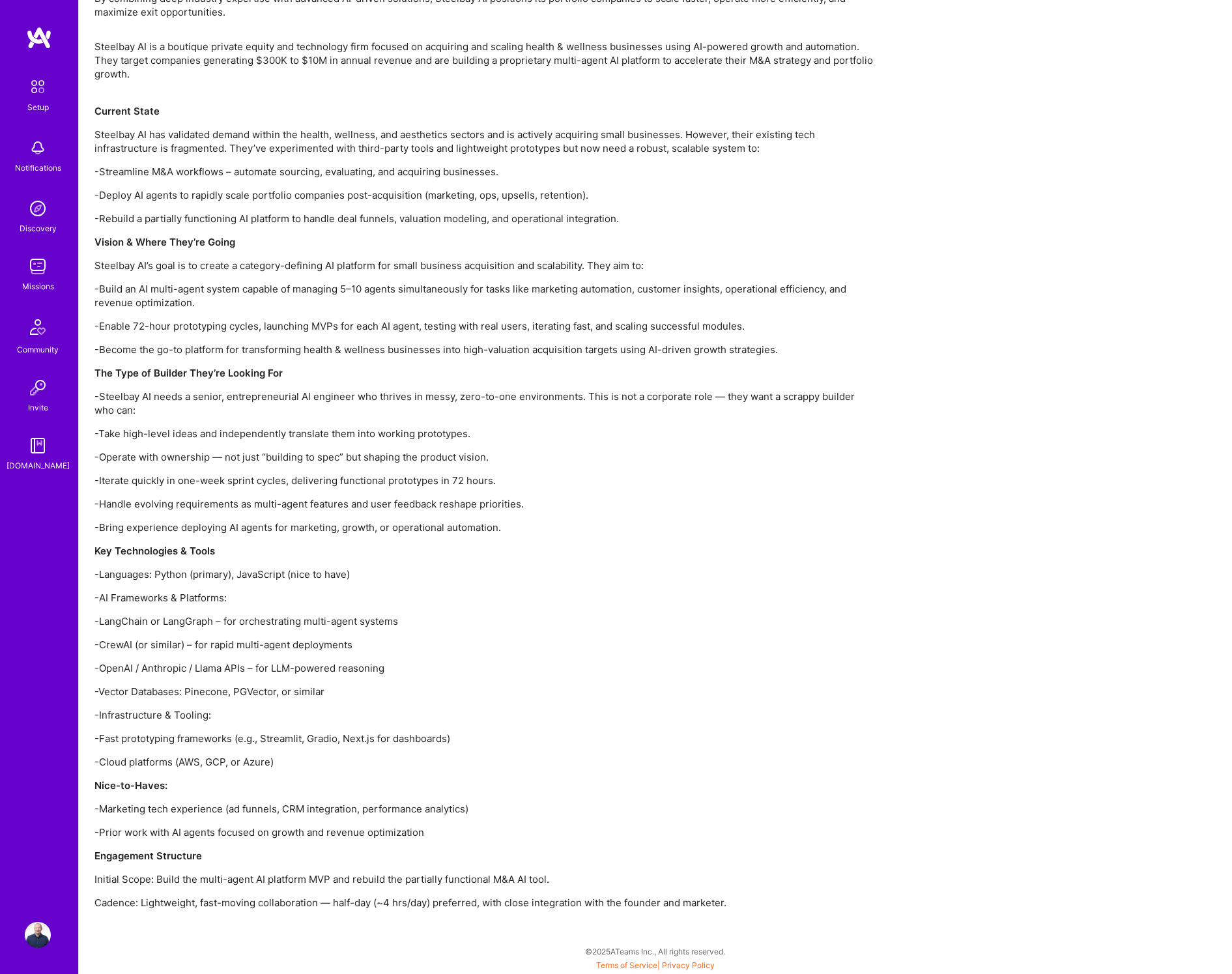
scroll to position [934, 0]
drag, startPoint x: 156, startPoint y: 903, endPoint x: 239, endPoint y: 901, distance: 83.0
click at [234, 901] on p "Cadence: Lightweight, fast-moving collaboration — half-day (~4 hrs/day) preferr…" at bounding box center [485, 902] width 782 height 13
click at [304, 901] on p "Cadence: Lightweight, fast-moving collaboration — half-day (~4 hrs/day) preferr…" at bounding box center [485, 902] width 782 height 13
click at [367, 901] on p "Cadence: Lightweight, fast-moving collaboration — half-day (~4 hrs/day) preferr…" at bounding box center [485, 902] width 782 height 13
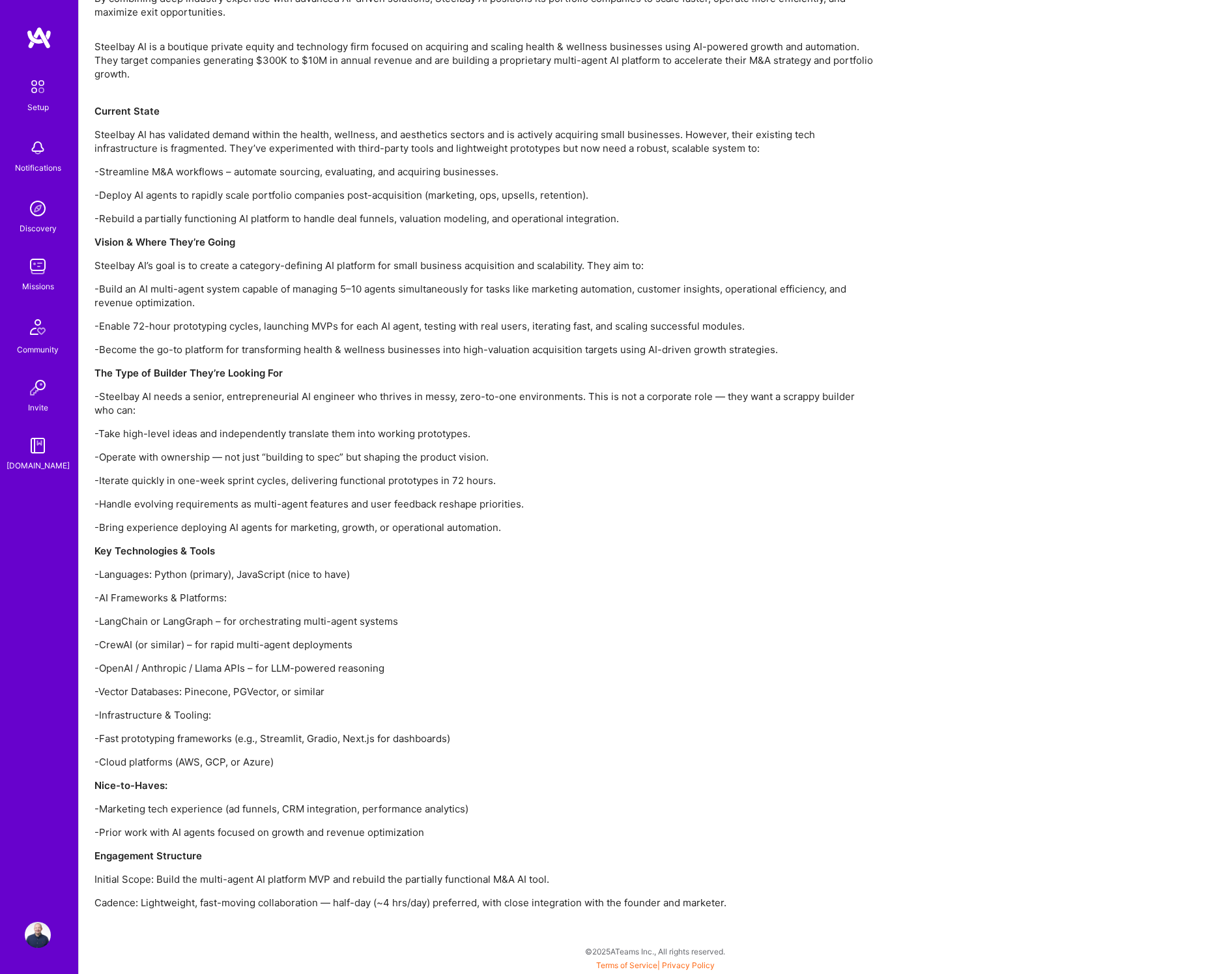
click at [456, 900] on p "Cadence: Lightweight, fast-moving collaboration — half-day (~4 hrs/day) preferr…" at bounding box center [485, 902] width 782 height 13
click at [551, 898] on p "Cadence: Lightweight, fast-moving collaboration — half-day (~4 hrs/day) preferr…" at bounding box center [485, 902] width 782 height 13
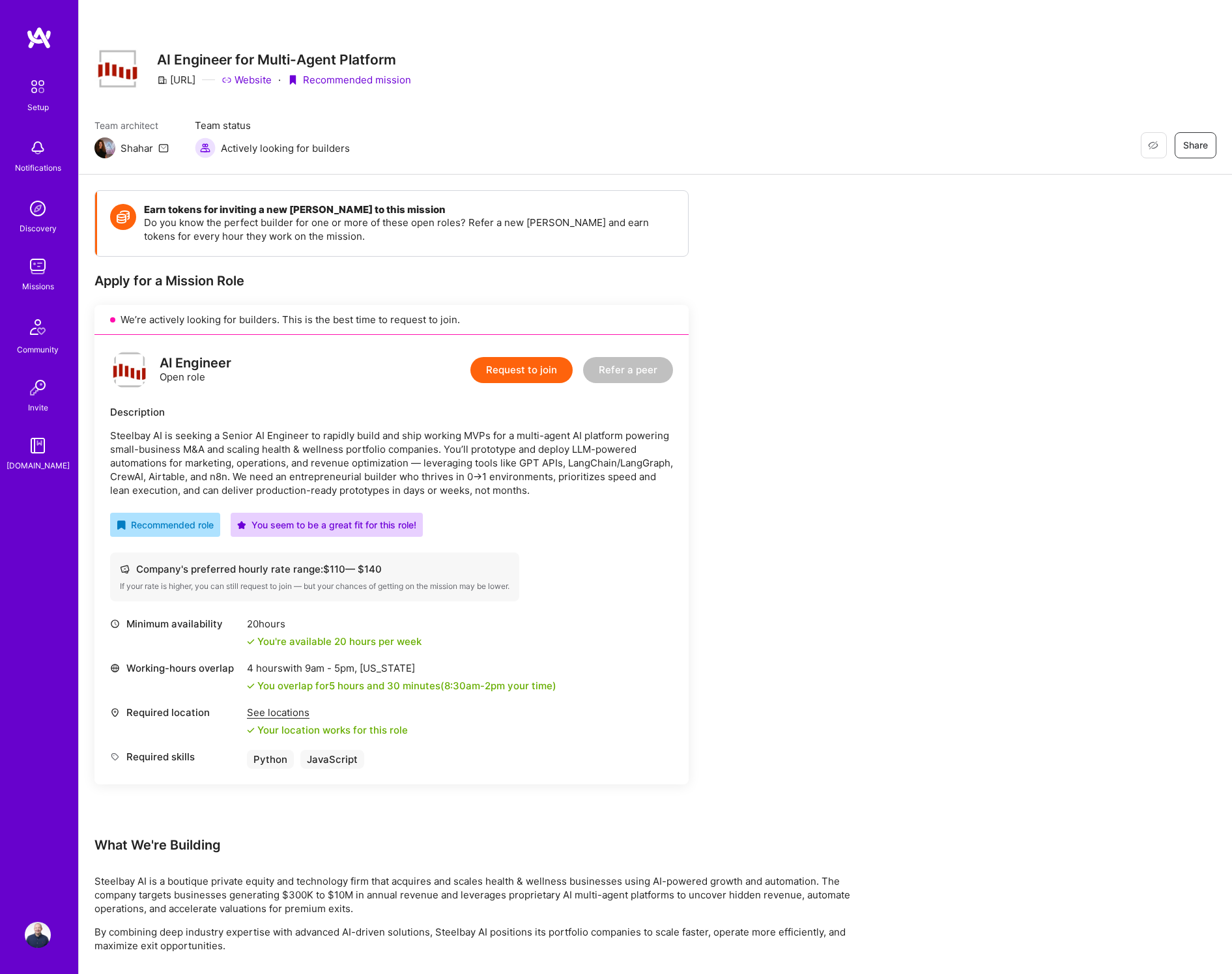
scroll to position [0, 0]
click at [165, 78] on icon at bounding box center [161, 80] width 11 height 11
click at [163, 78] on icon at bounding box center [161, 80] width 11 height 11
click at [193, 81] on div "[URL] Website · Recommended mission" at bounding box center [283, 80] width 254 height 13
click at [272, 78] on link "Website" at bounding box center [247, 80] width 50 height 13
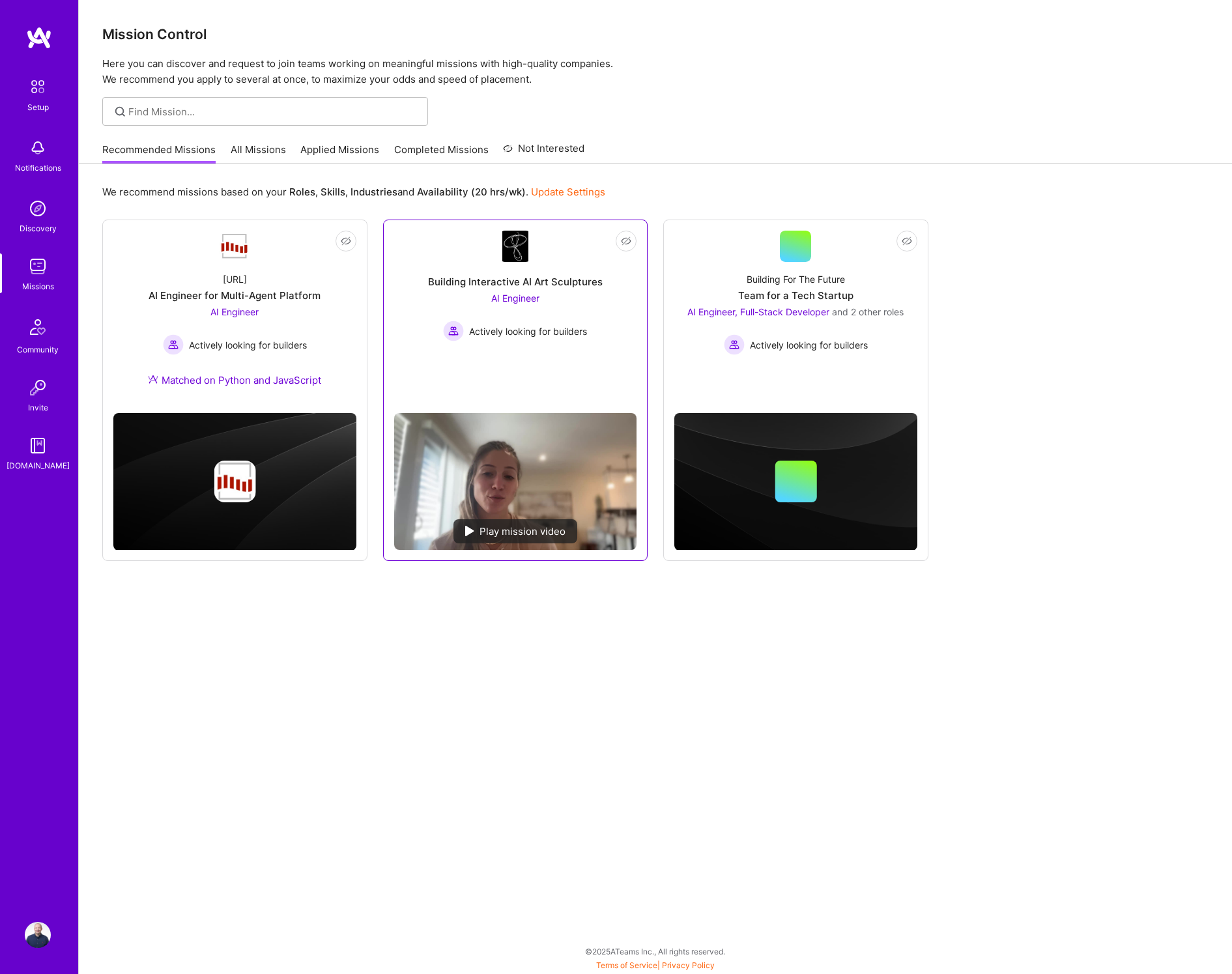
click at [540, 276] on div "Building Interactive AI Art Sculptures" at bounding box center [515, 281] width 175 height 13
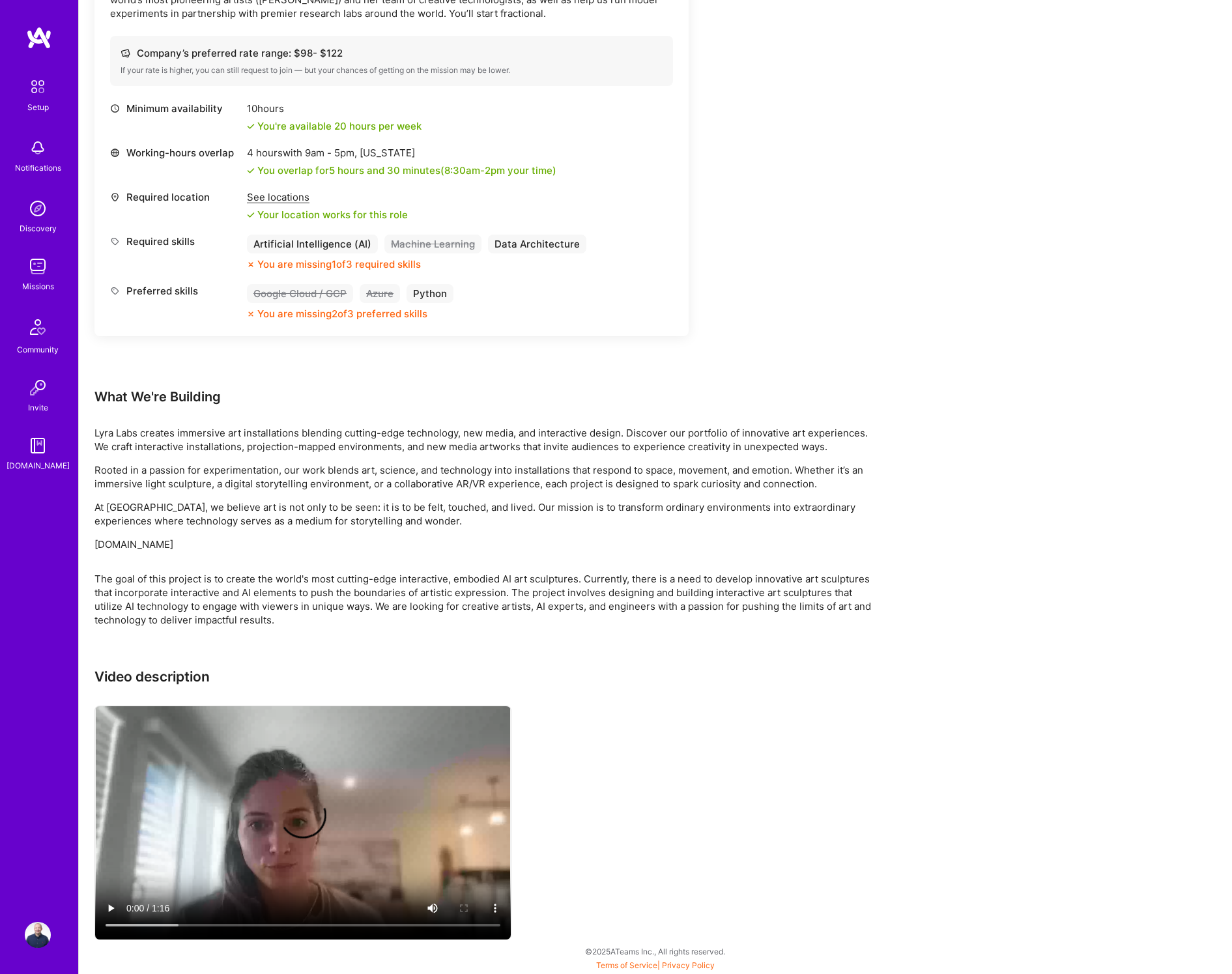
scroll to position [458, 0]
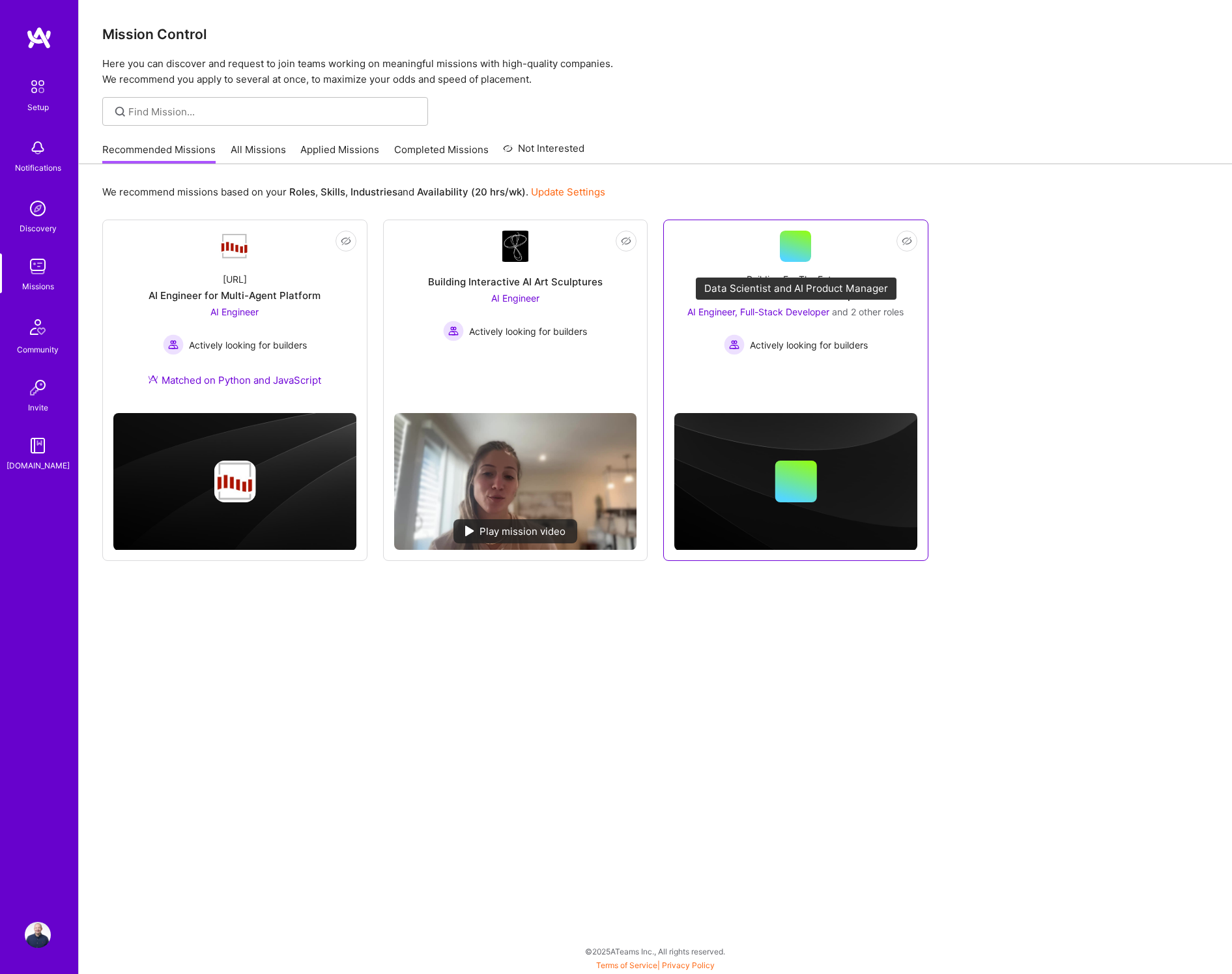
click at [832, 306] on span "and 2 other roles" at bounding box center [868, 312] width 72 height 12
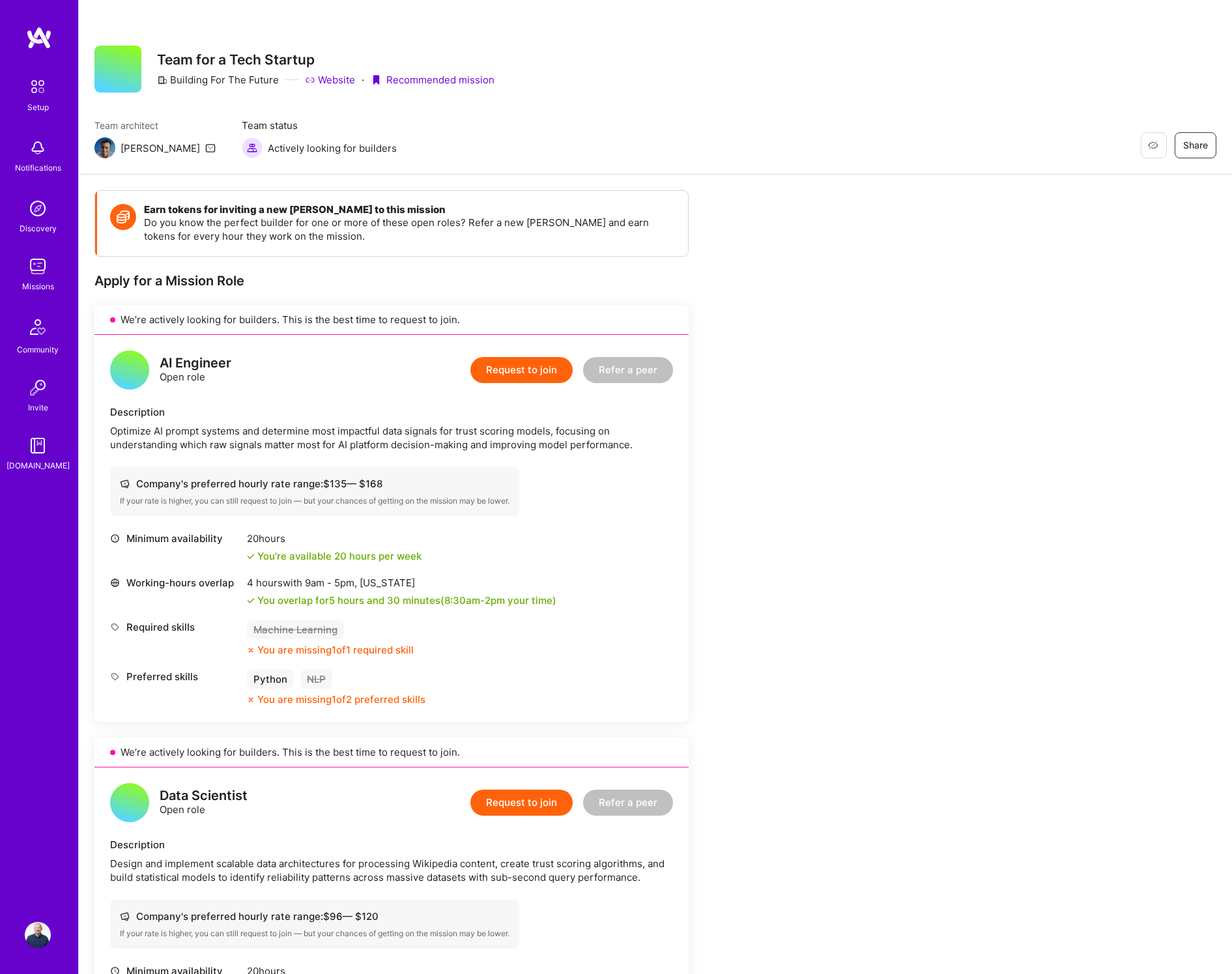
click at [483, 432] on div "Optimize AI prompt systems and determine most impactful data signals for trust …" at bounding box center [392, 437] width 563 height 27
